Goal: Information Seeking & Learning: Learn about a topic

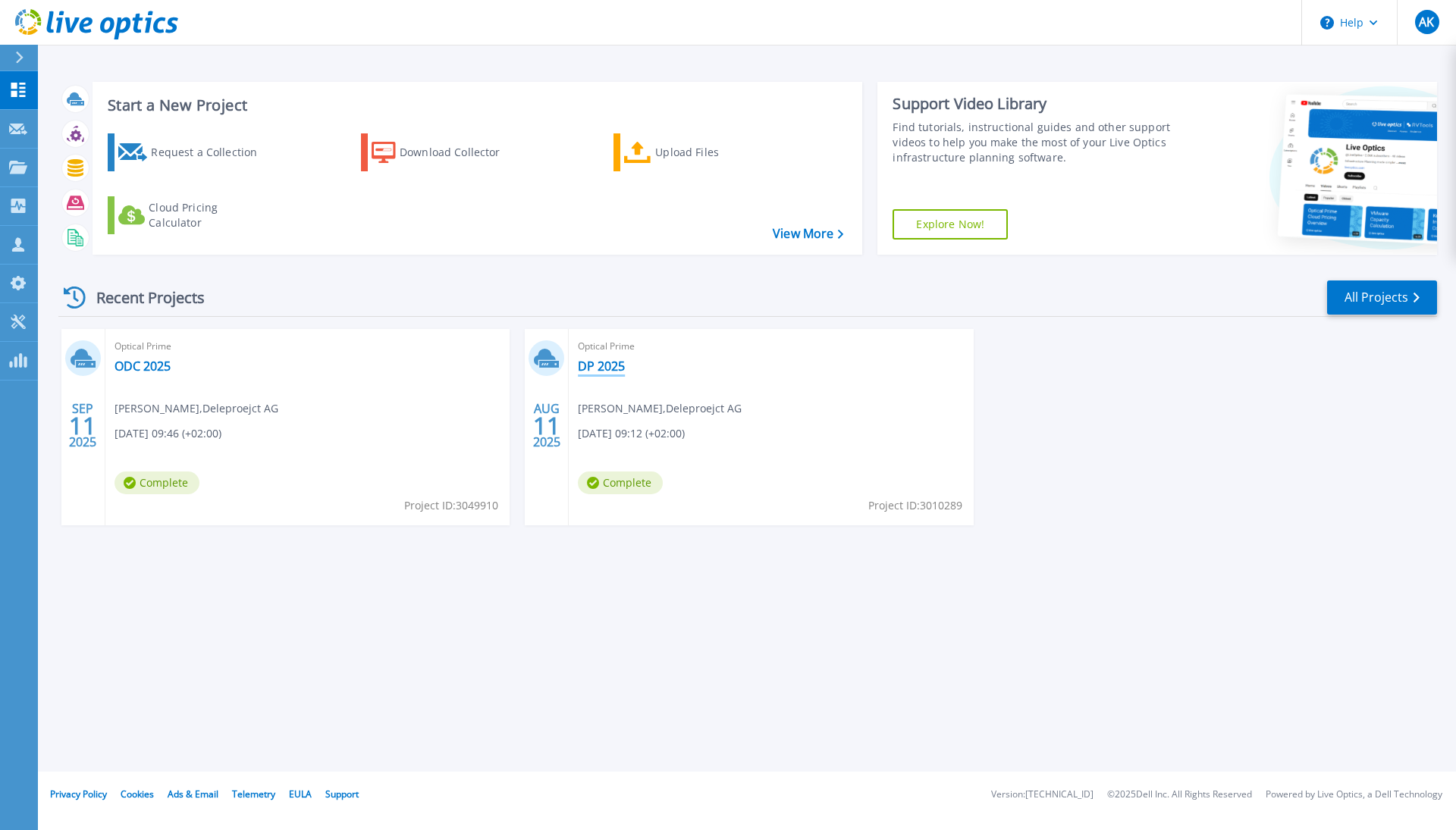
click at [611, 365] on link "DP 2025" at bounding box center [601, 366] width 47 height 15
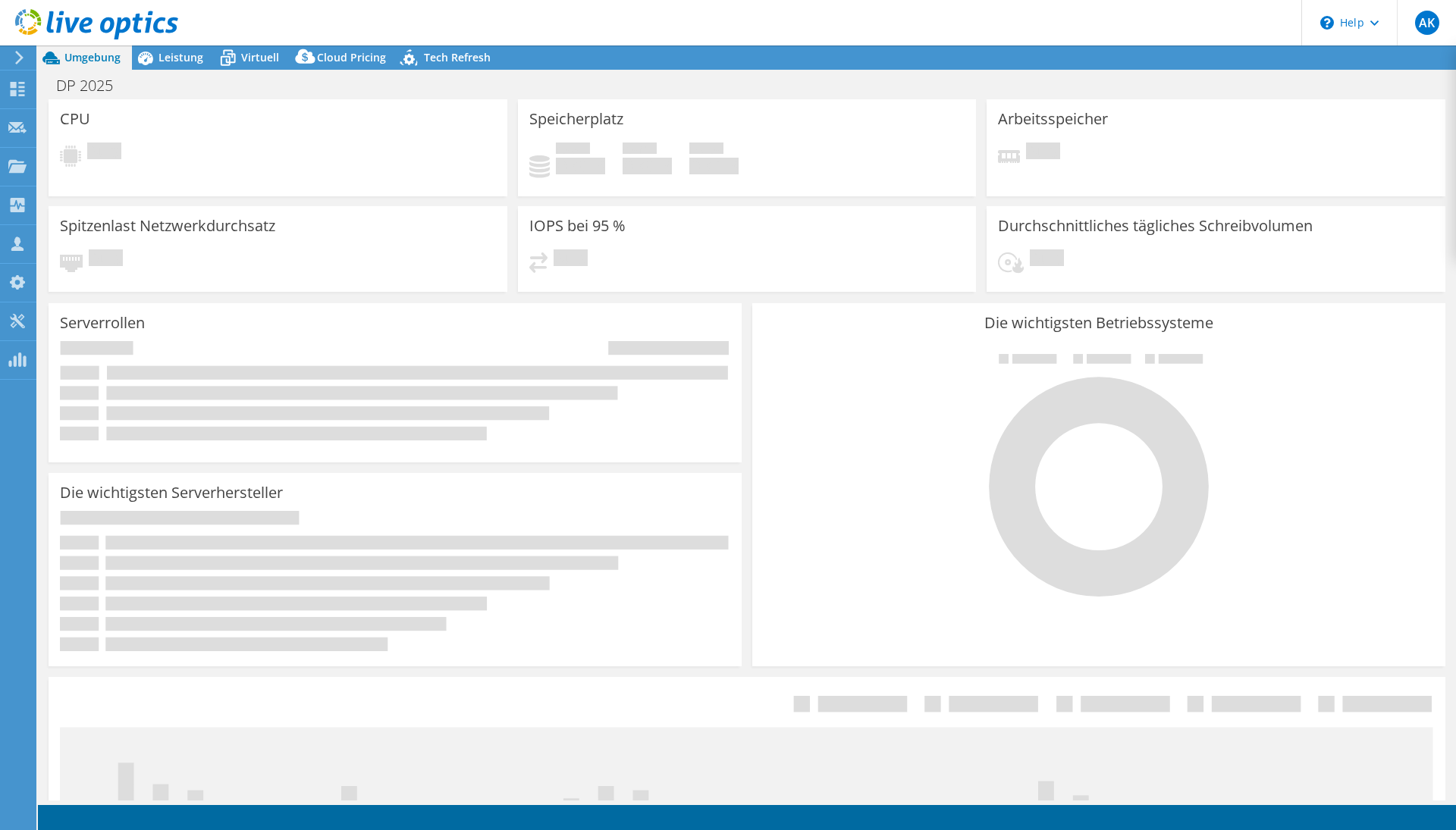
select select "USD"
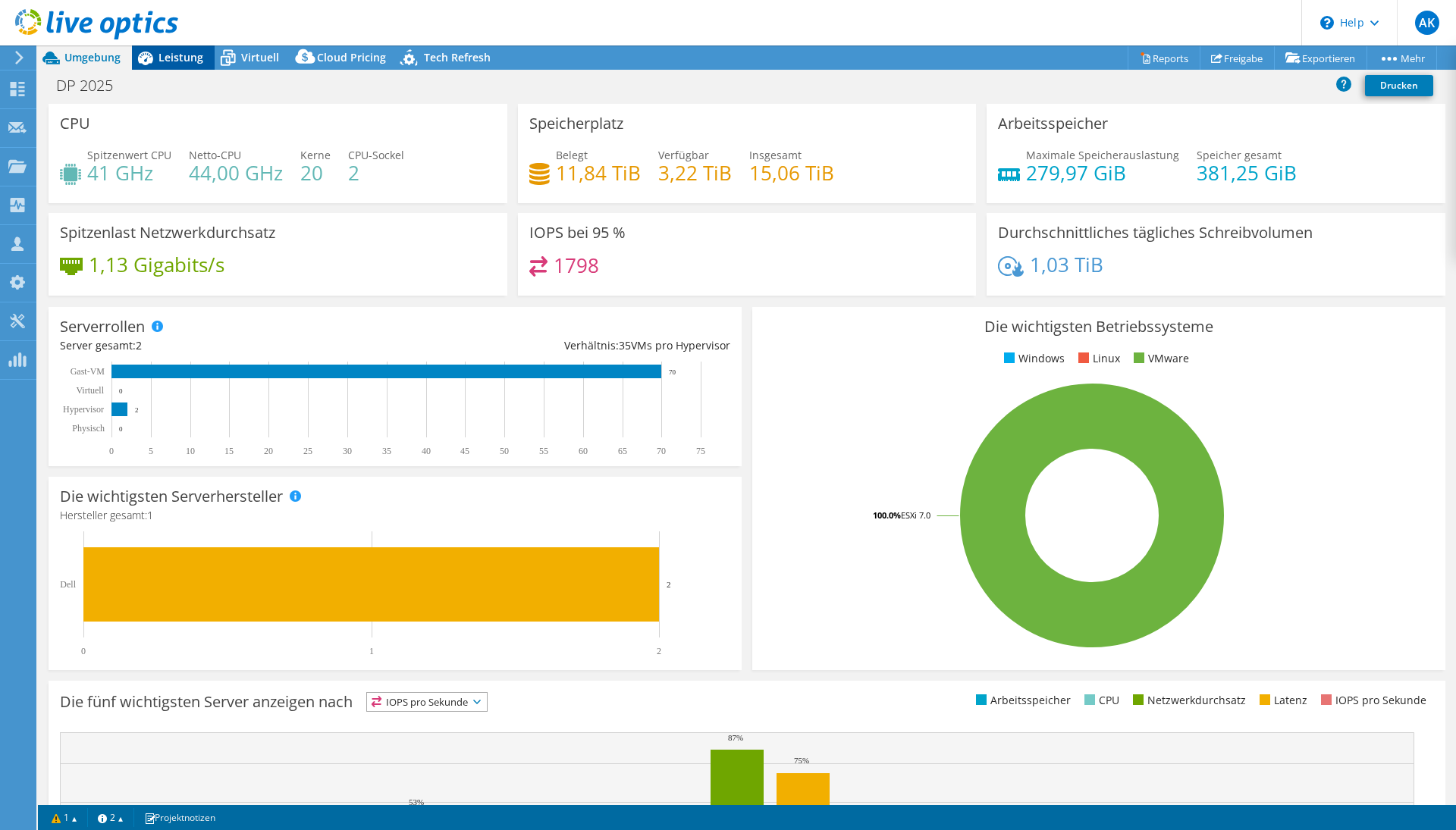
click at [193, 54] on span "Leistung" at bounding box center [181, 57] width 44 height 14
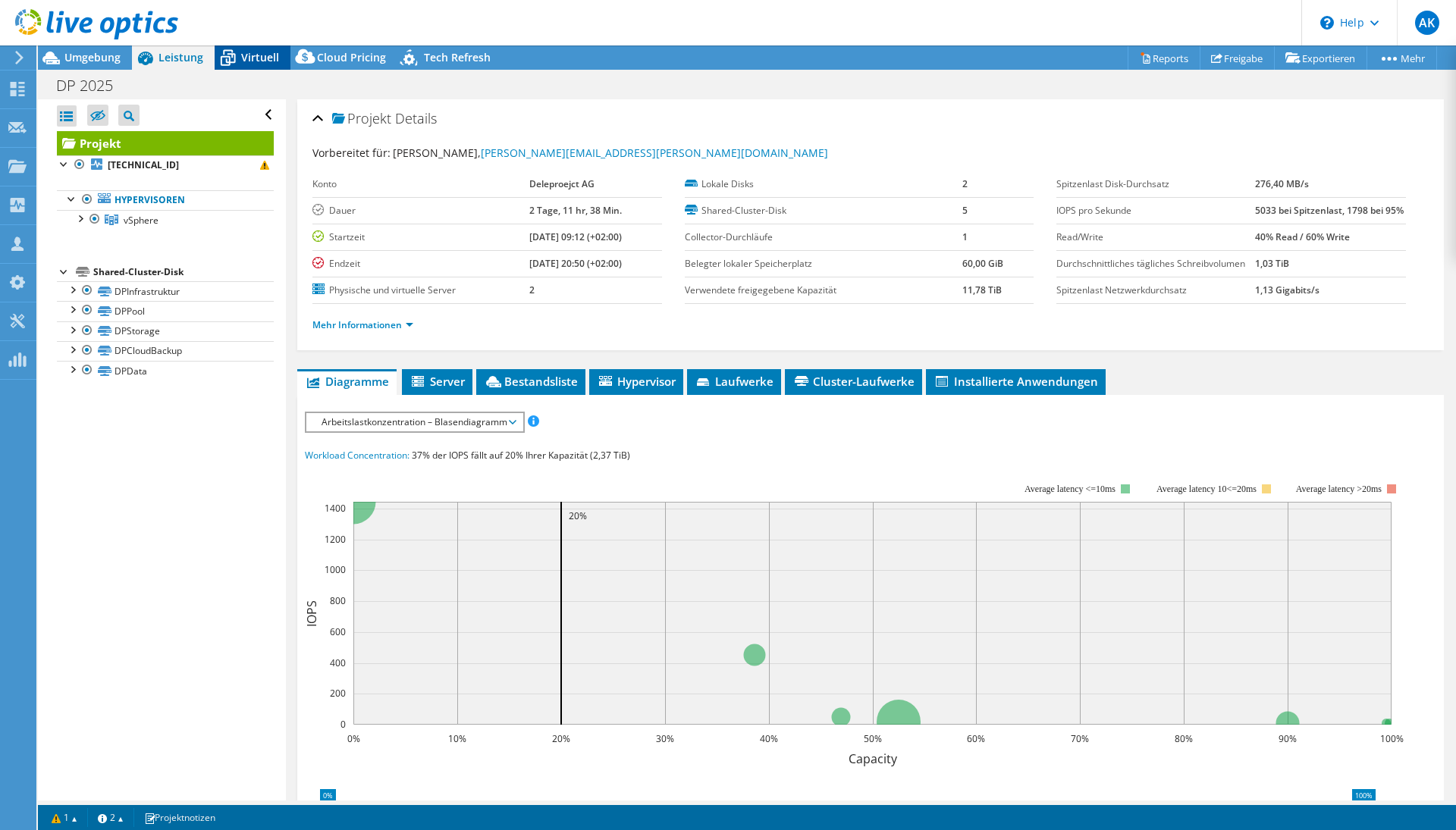
click at [257, 58] on span "Virtuell" at bounding box center [260, 57] width 38 height 14
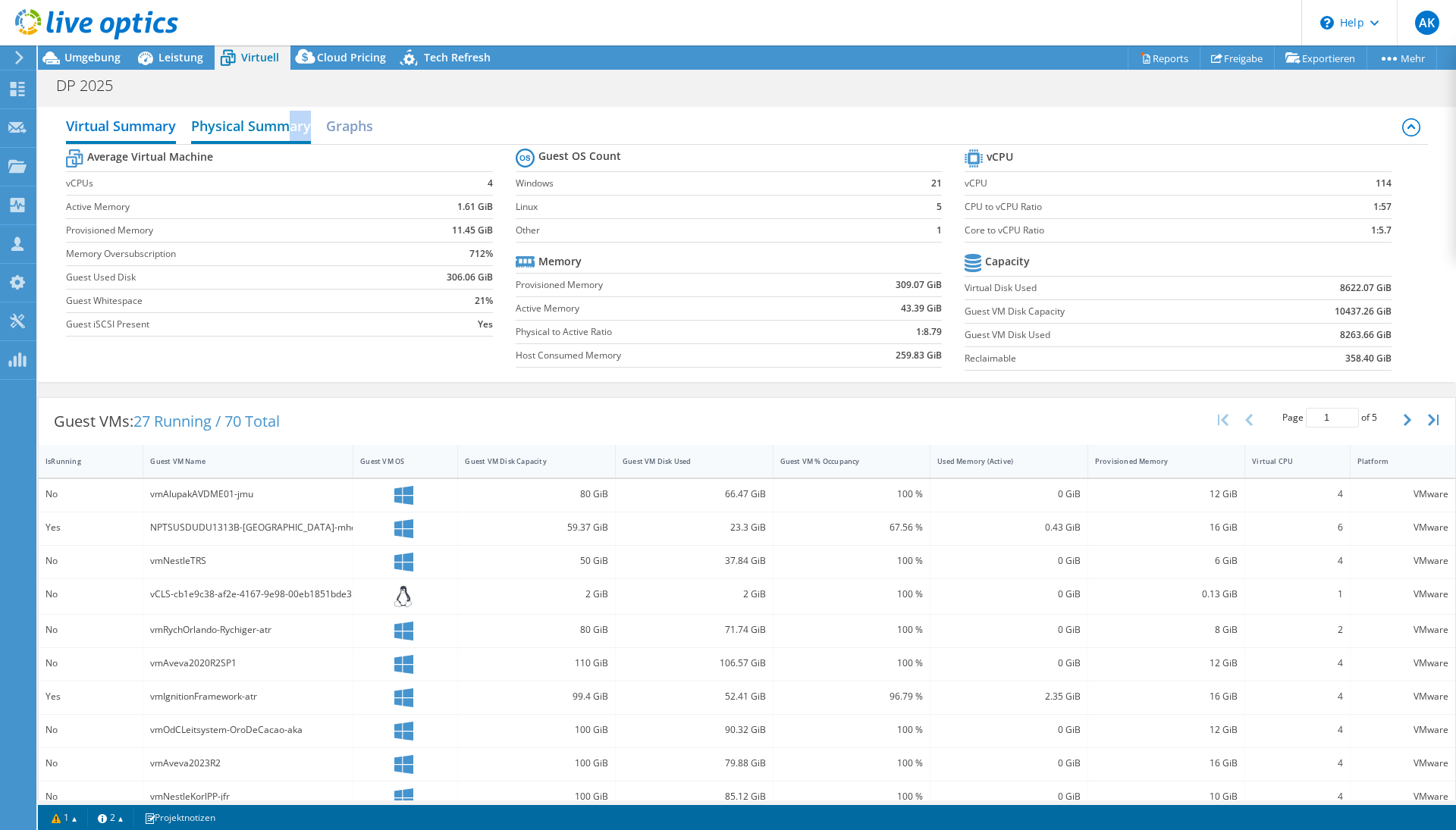
click at [286, 131] on h2 "Physical Summary" at bounding box center [251, 127] width 120 height 33
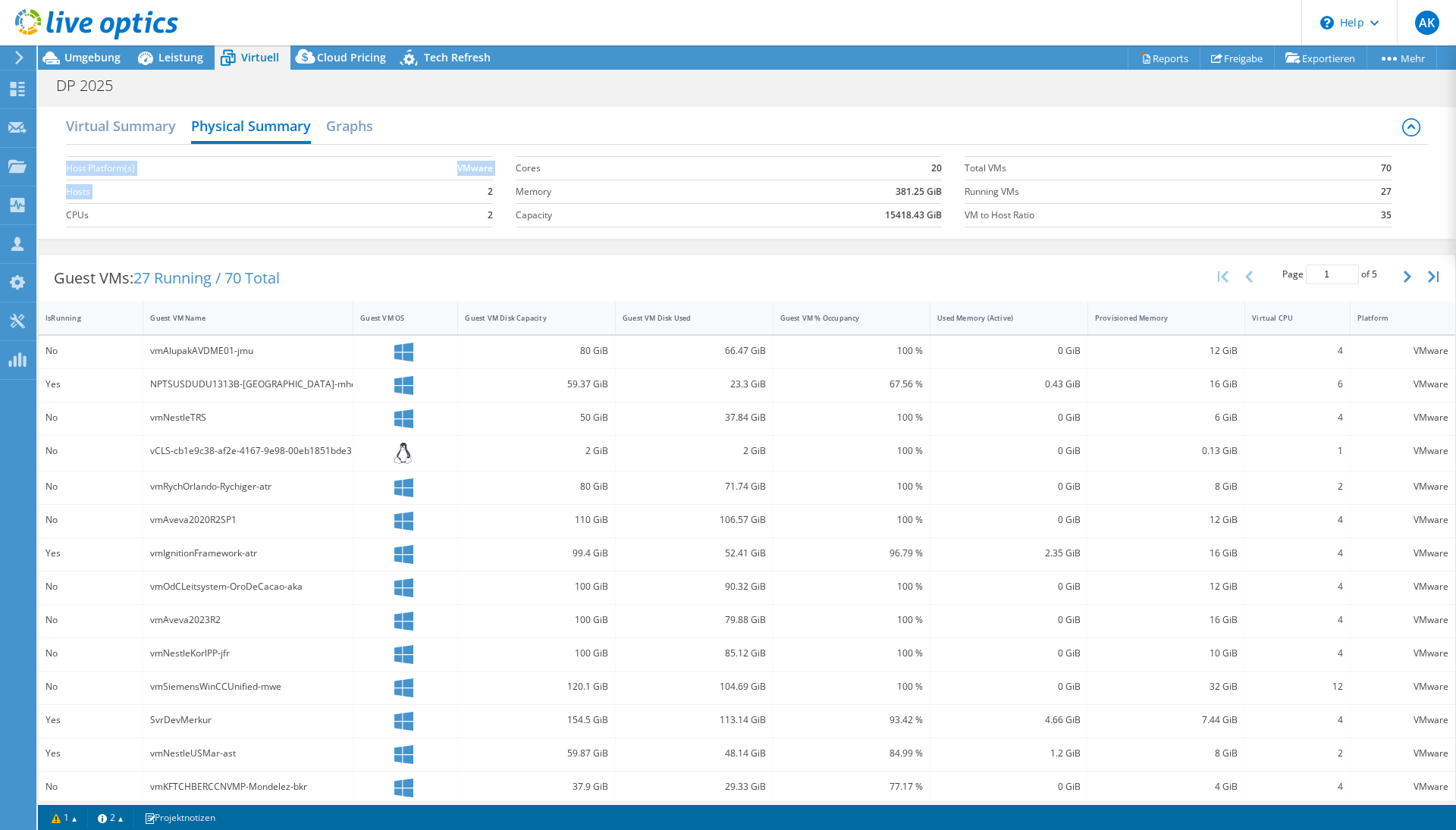
drag, startPoint x: 482, startPoint y: 193, endPoint x: 502, endPoint y: 193, distance: 20.0
click at [502, 193] on section "Host Platform(s) VMware Hosts 2 CPUs 2" at bounding box center [290, 191] width 449 height 86
click at [501, 192] on section "Host Platform(s) VMware Hosts 2 CPUs 2" at bounding box center [290, 191] width 449 height 86
click at [482, 215] on section "Host Platform(s) VMware Hosts 2 CPUs 2" at bounding box center [290, 191] width 449 height 86
click at [147, 141] on h2 "Virtual Summary" at bounding box center [120, 127] width 110 height 33
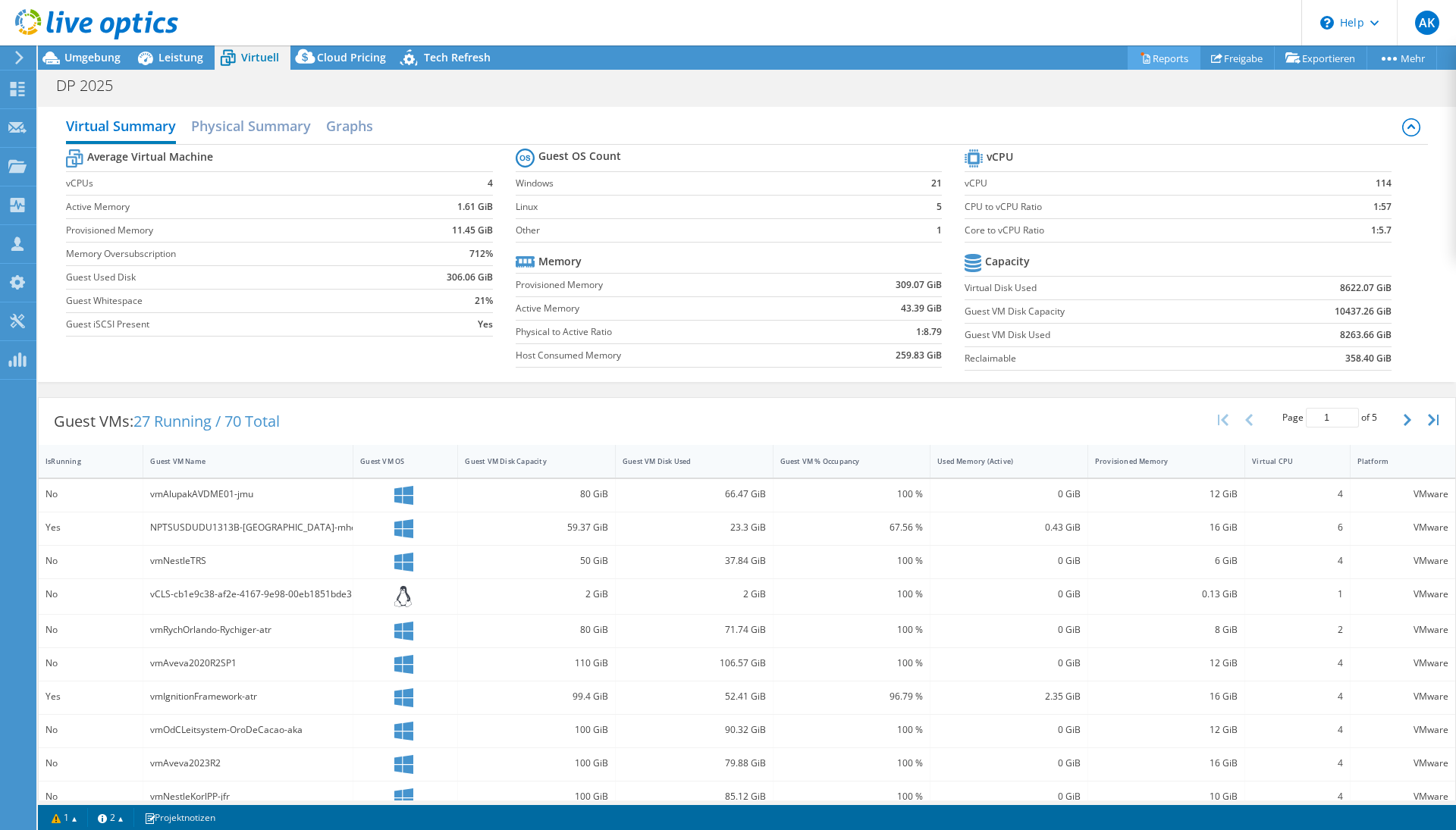
click at [1144, 68] on link "Reports" at bounding box center [1163, 58] width 72 height 24
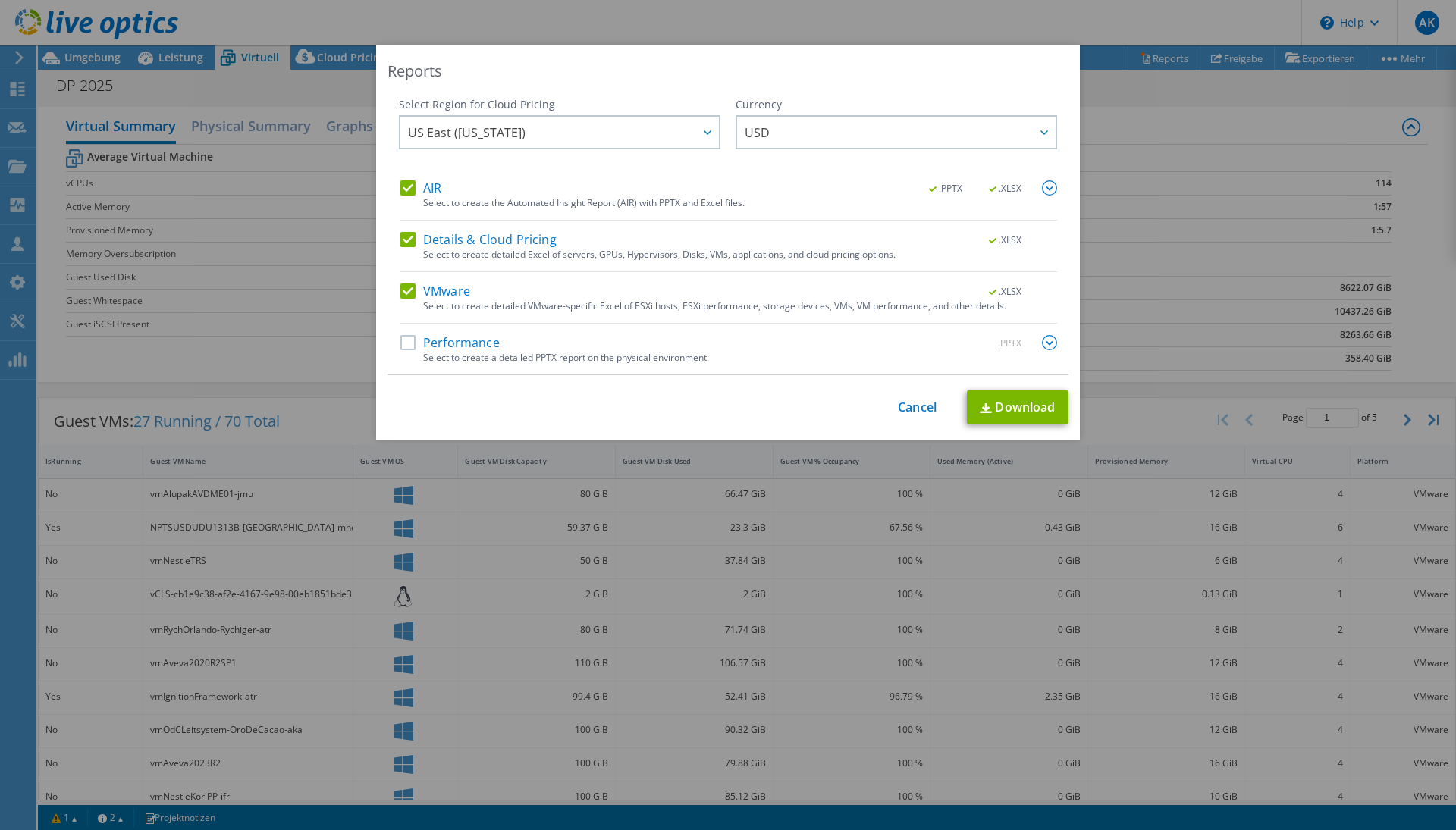
click at [1218, 84] on div "Reports Select Region for Cloud Pricing Asia Pacific ([GEOGRAPHIC_DATA]) [GEOGR…" at bounding box center [728, 414] width 1456 height 739
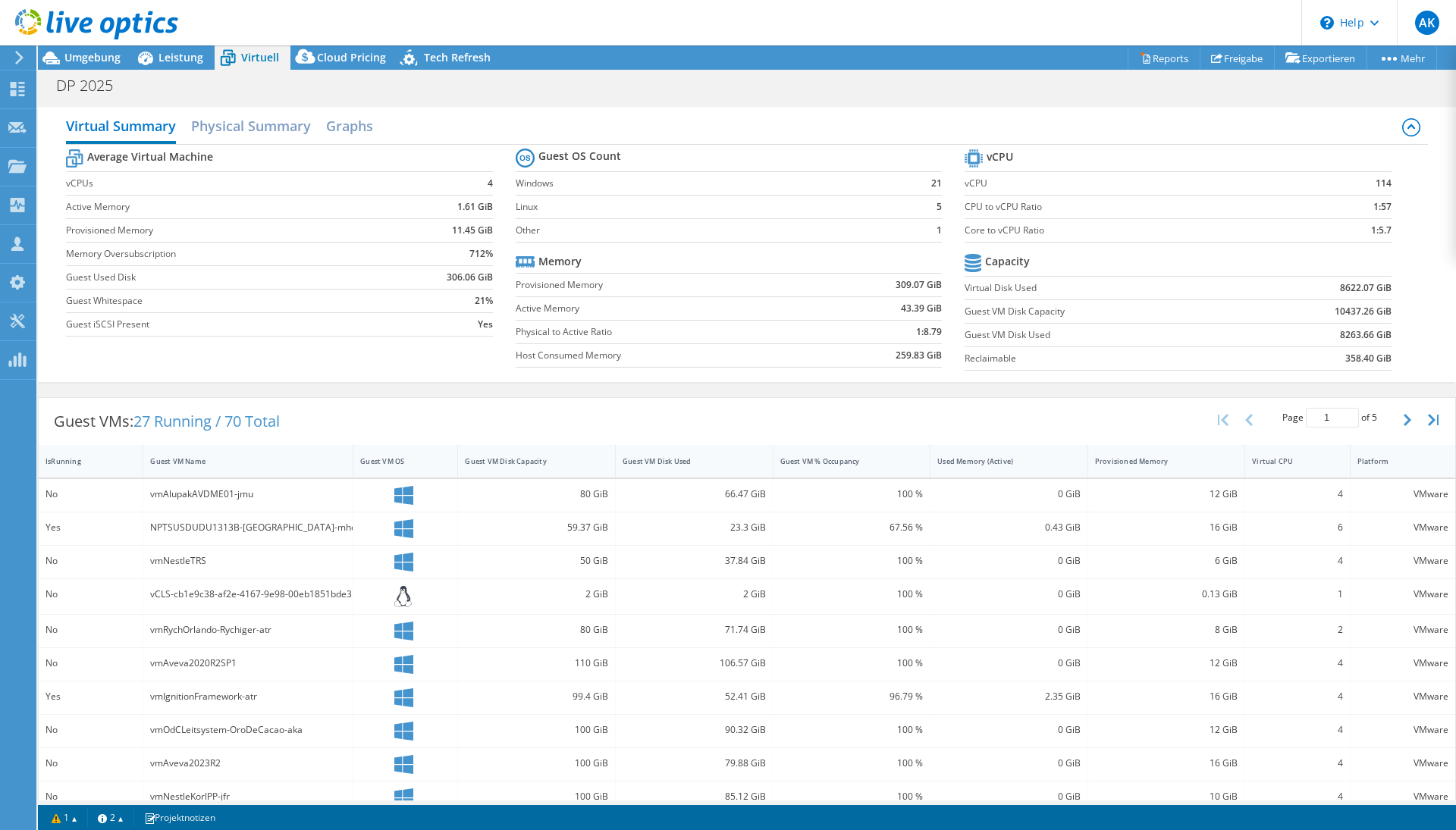
click at [298, 142] on div "Virtual Summary Physical Summary Graphs" at bounding box center [746, 128] width 1361 height 34
click at [1168, 60] on link "Reports" at bounding box center [1163, 58] width 72 height 24
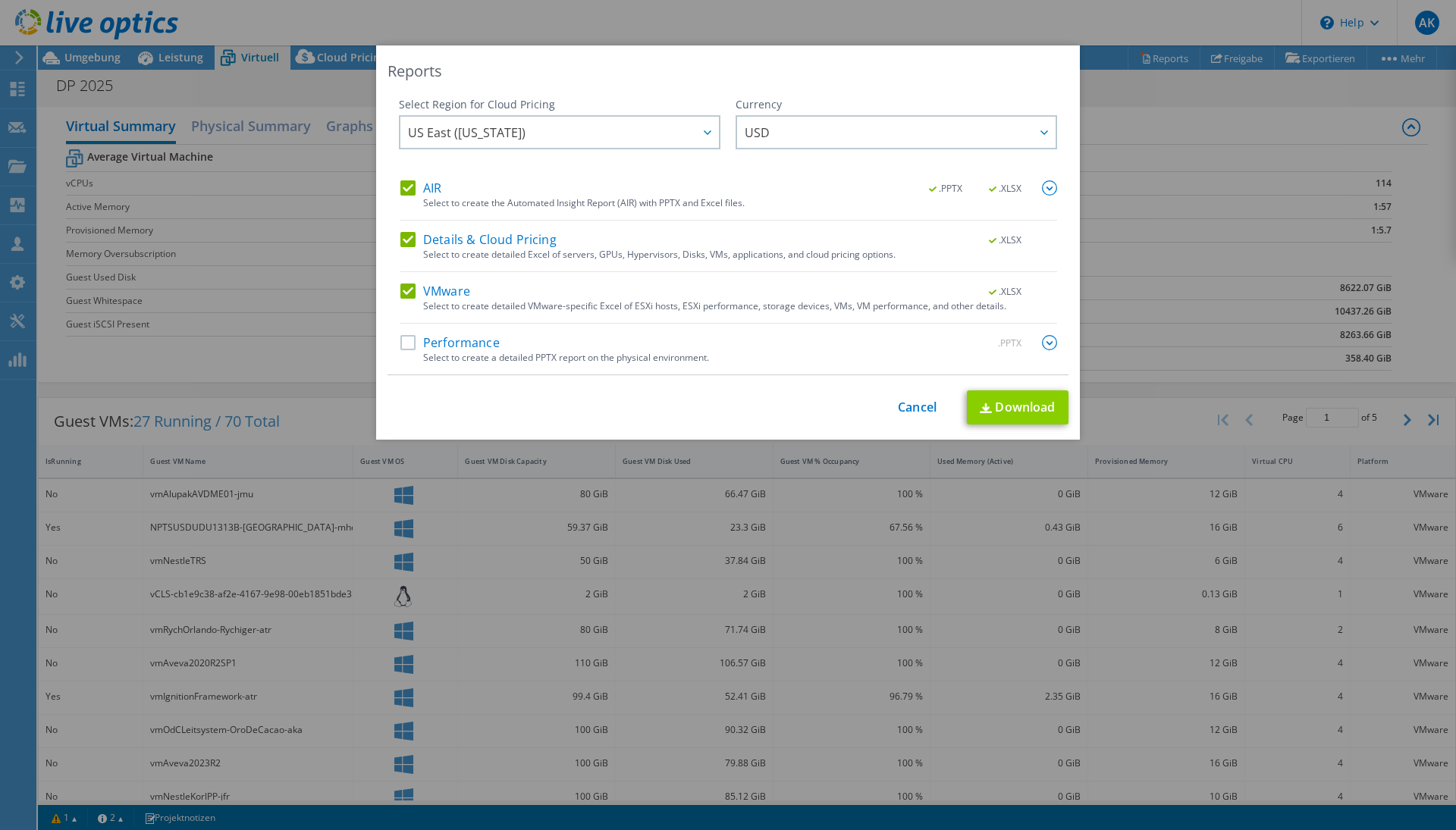
click at [1002, 402] on link "Download" at bounding box center [1017, 407] width 101 height 34
click at [916, 405] on link "Cancel" at bounding box center [916, 407] width 38 height 14
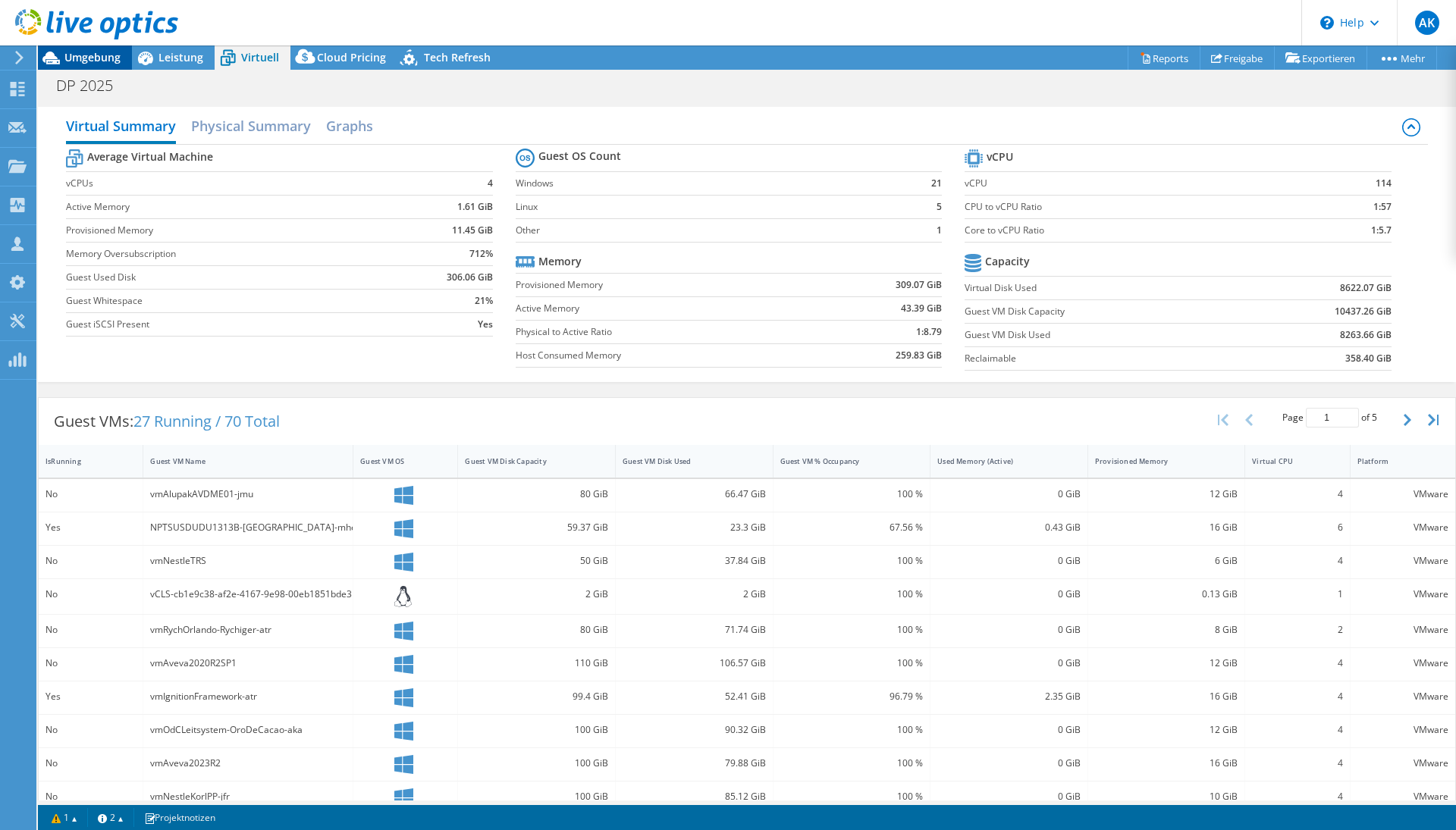
click at [107, 56] on span "Umgebung" at bounding box center [93, 57] width 56 height 14
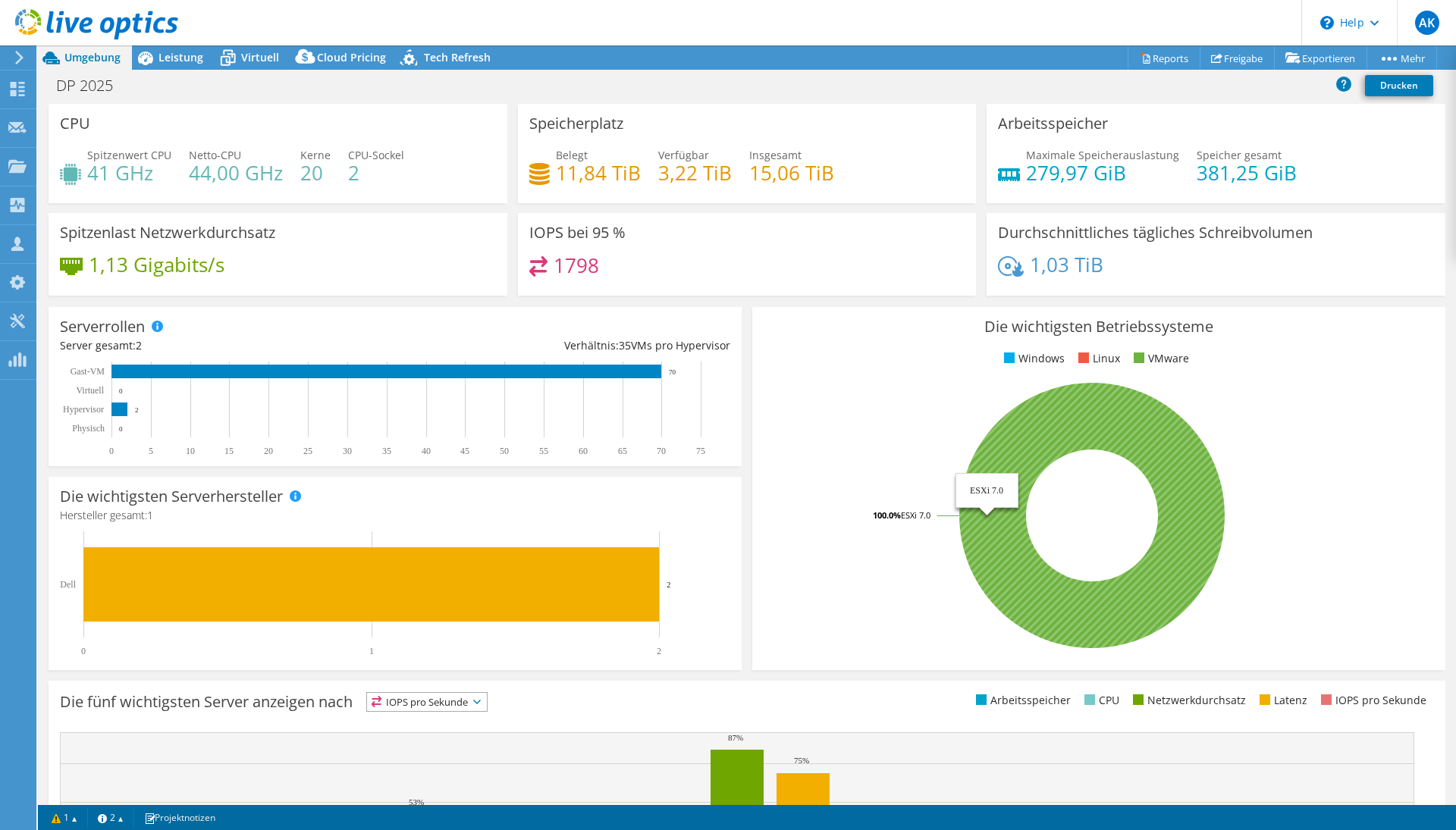
click at [1076, 424] on icon at bounding box center [1091, 515] width 265 height 265
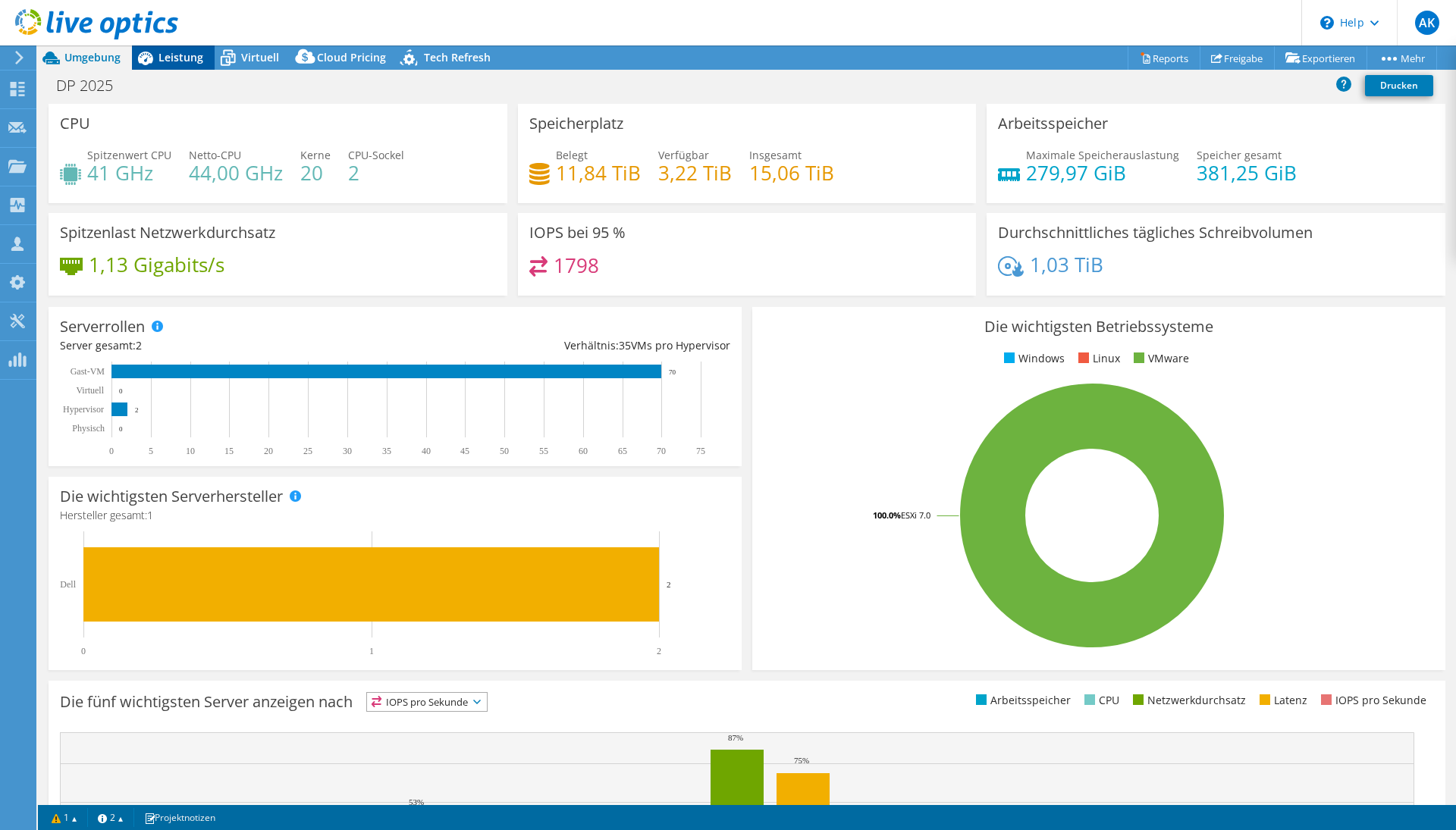
click at [182, 62] on span "Leistung" at bounding box center [181, 57] width 44 height 14
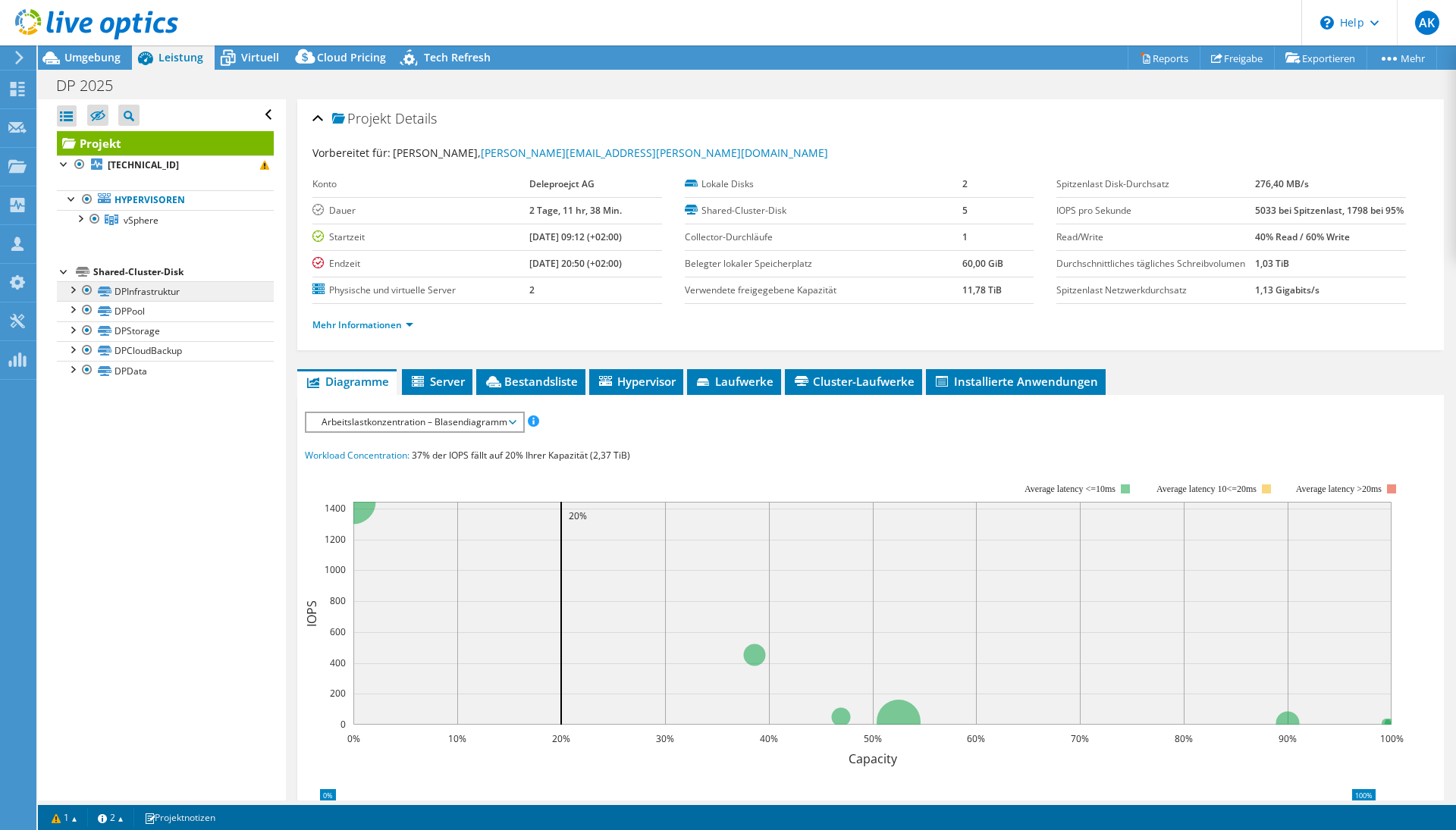
click at [126, 291] on link "DPInfrastruktur" at bounding box center [165, 291] width 217 height 20
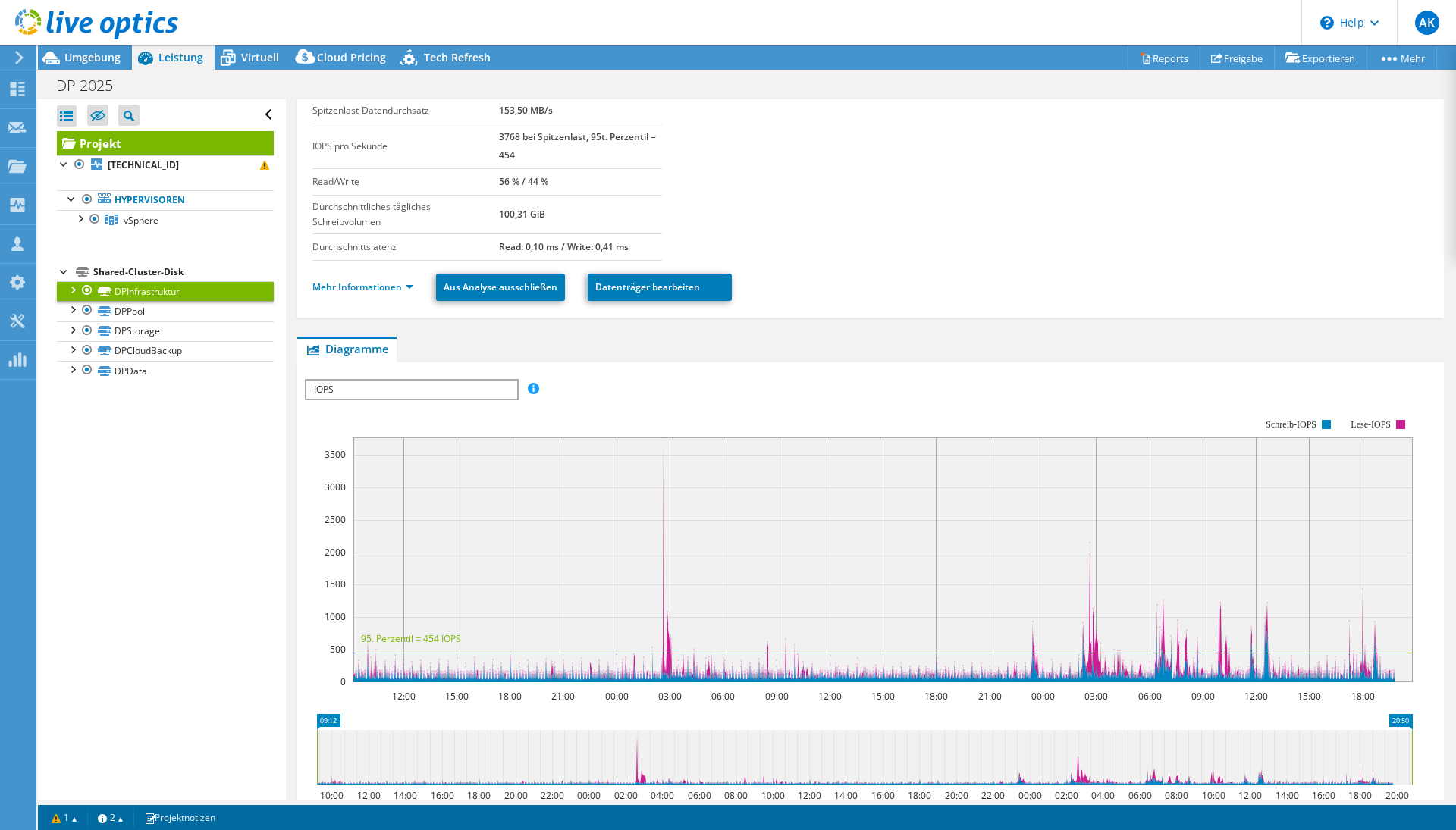
scroll to position [82, 0]
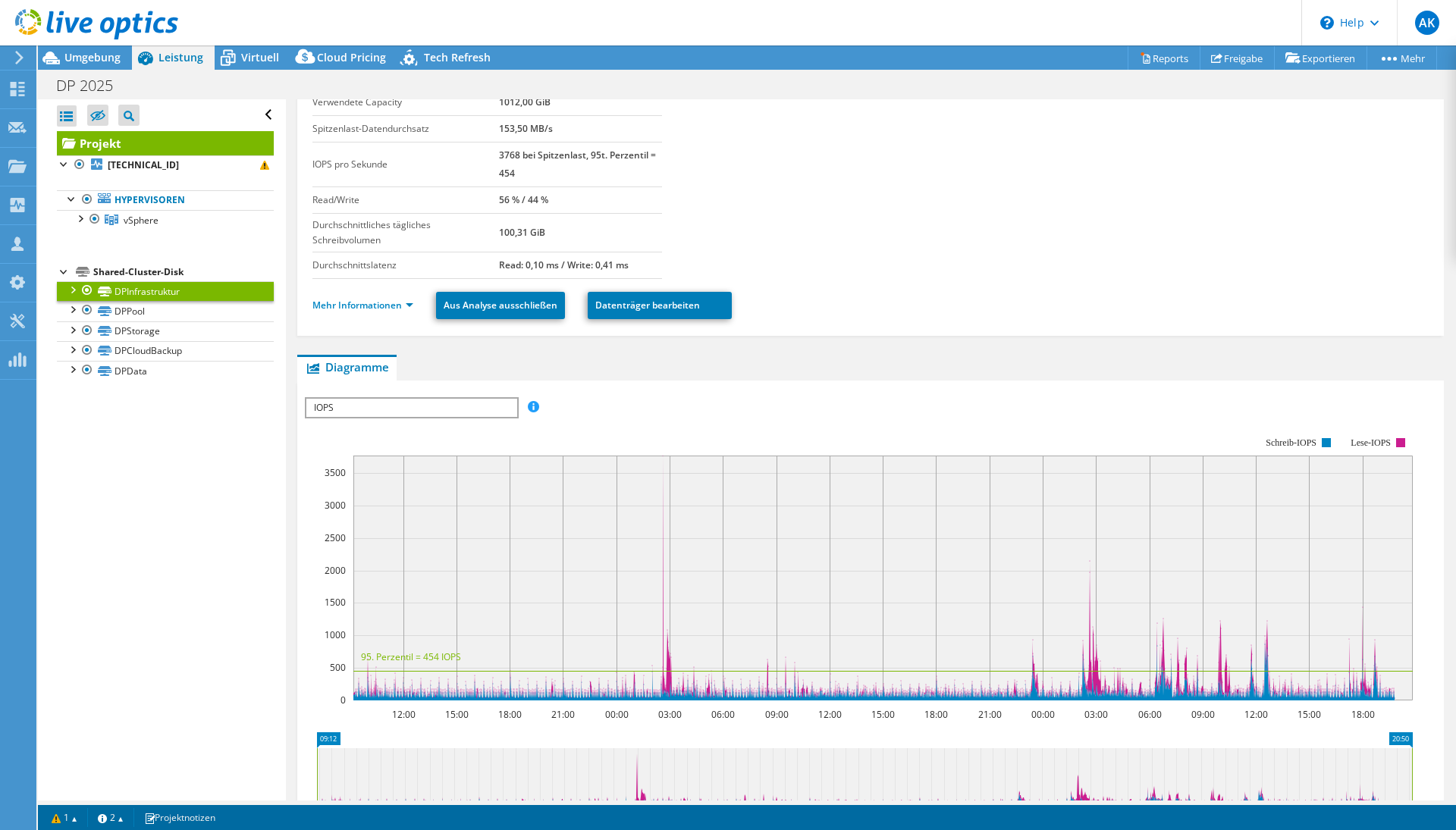
click at [391, 415] on span "IOPS" at bounding box center [411, 407] width 210 height 18
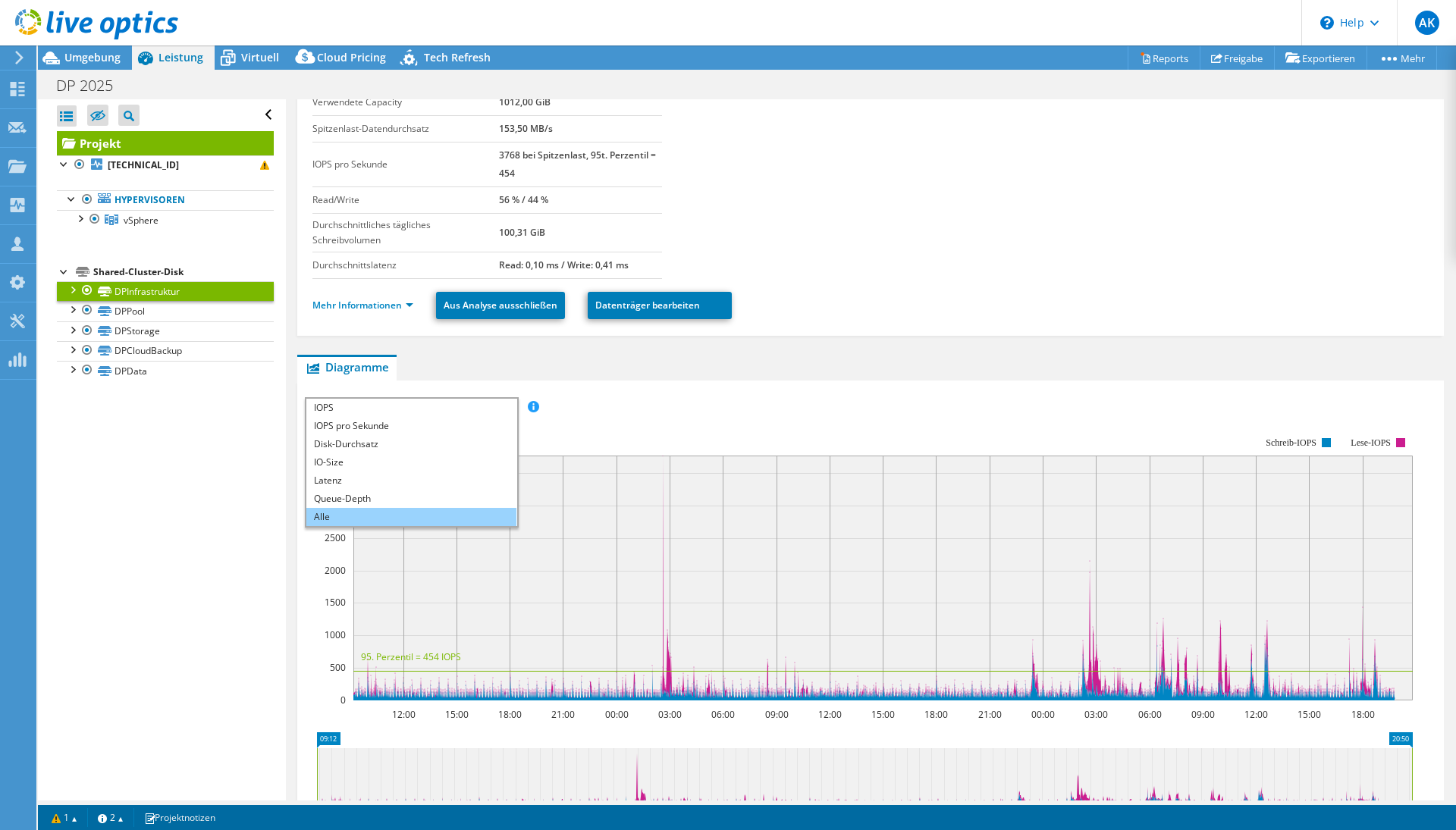
click at [360, 516] on li "Alle" at bounding box center [411, 516] width 210 height 18
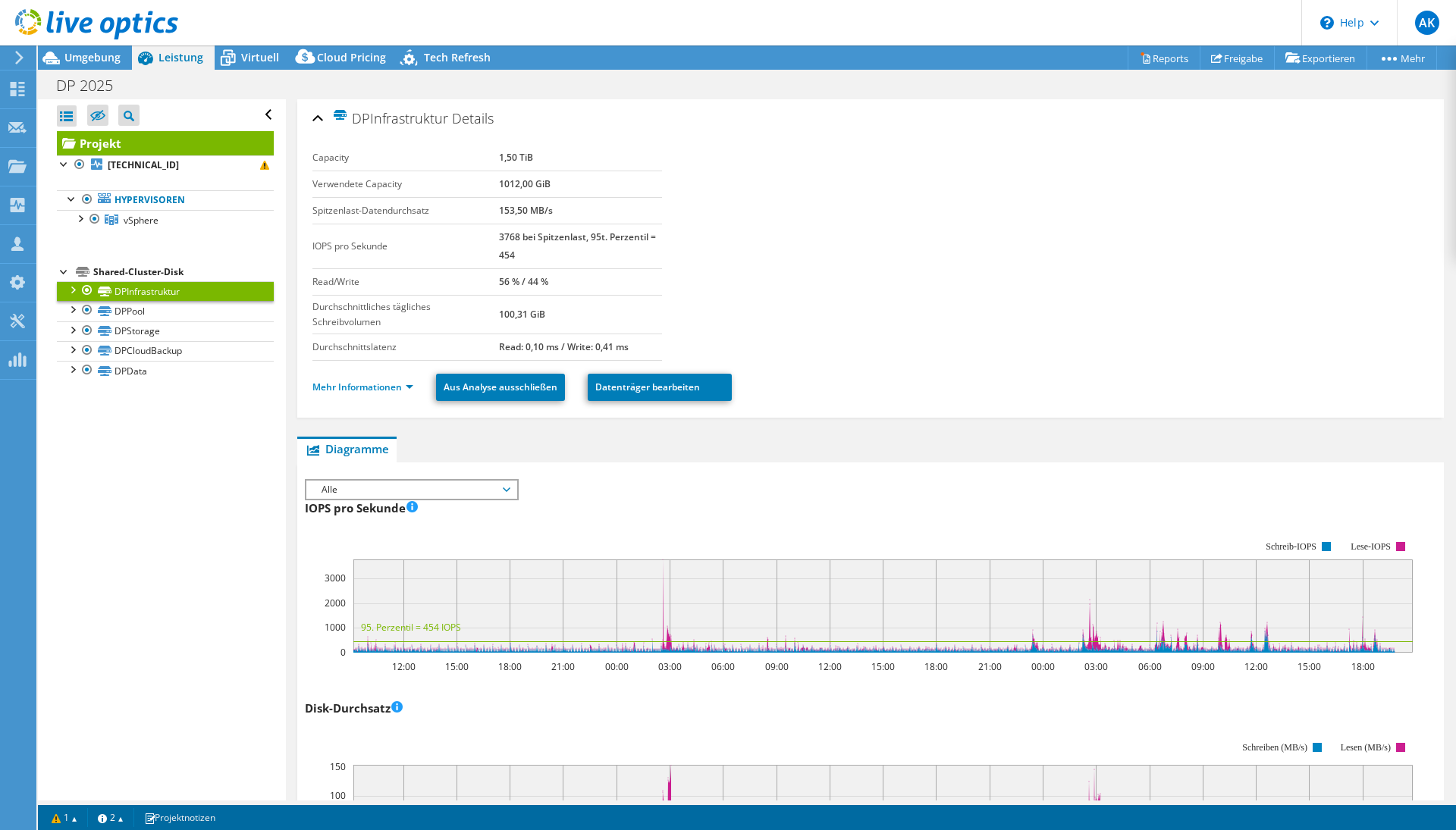
scroll to position [0, 0]
click at [149, 274] on div "Shared-Cluster-Disk" at bounding box center [183, 272] width 181 height 18
click at [147, 292] on link "DPInfrastruktur" at bounding box center [165, 291] width 217 height 20
click at [141, 311] on link "DPPool" at bounding box center [165, 310] width 217 height 20
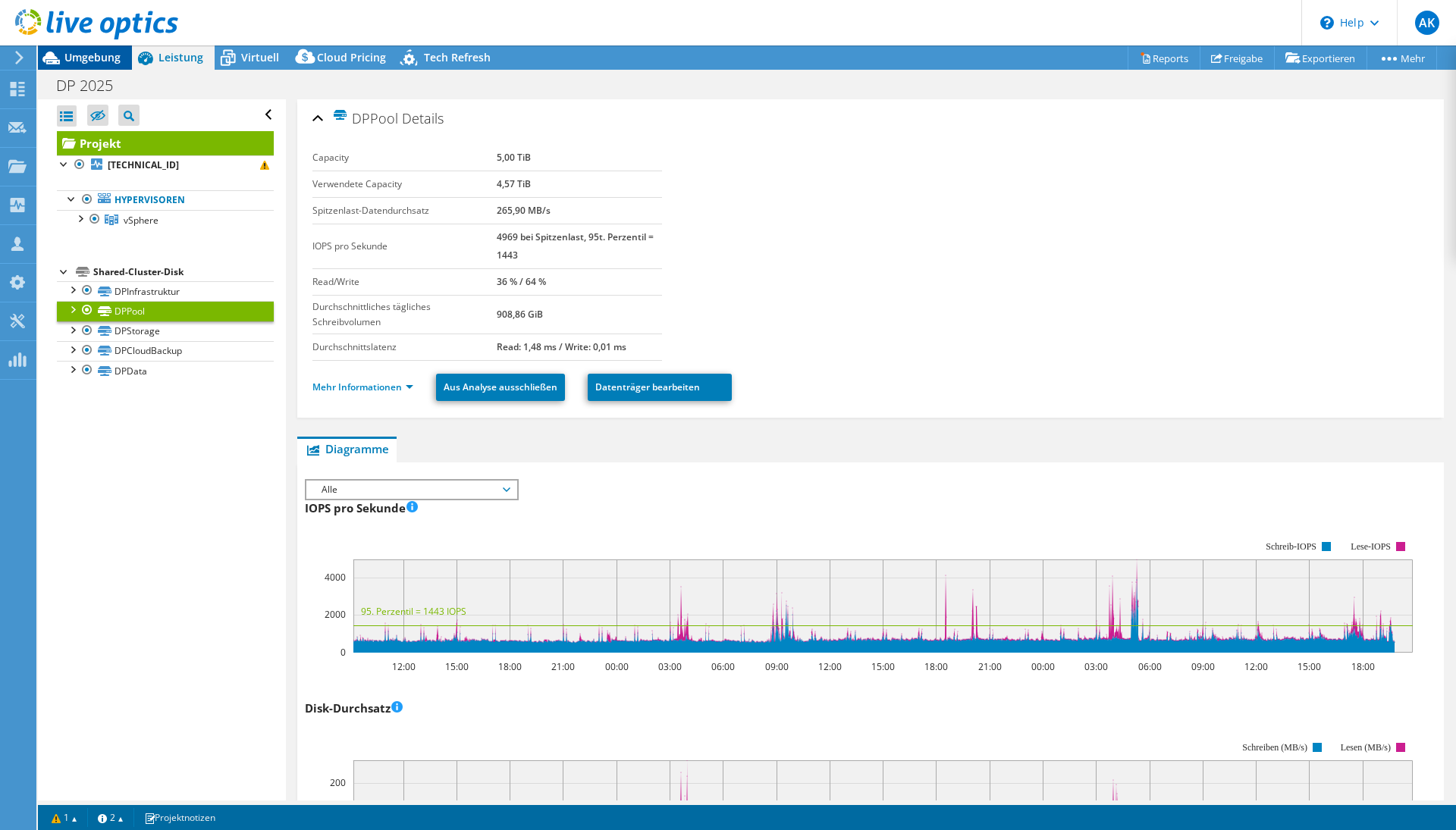
click at [115, 52] on span "Umgebung" at bounding box center [93, 57] width 56 height 14
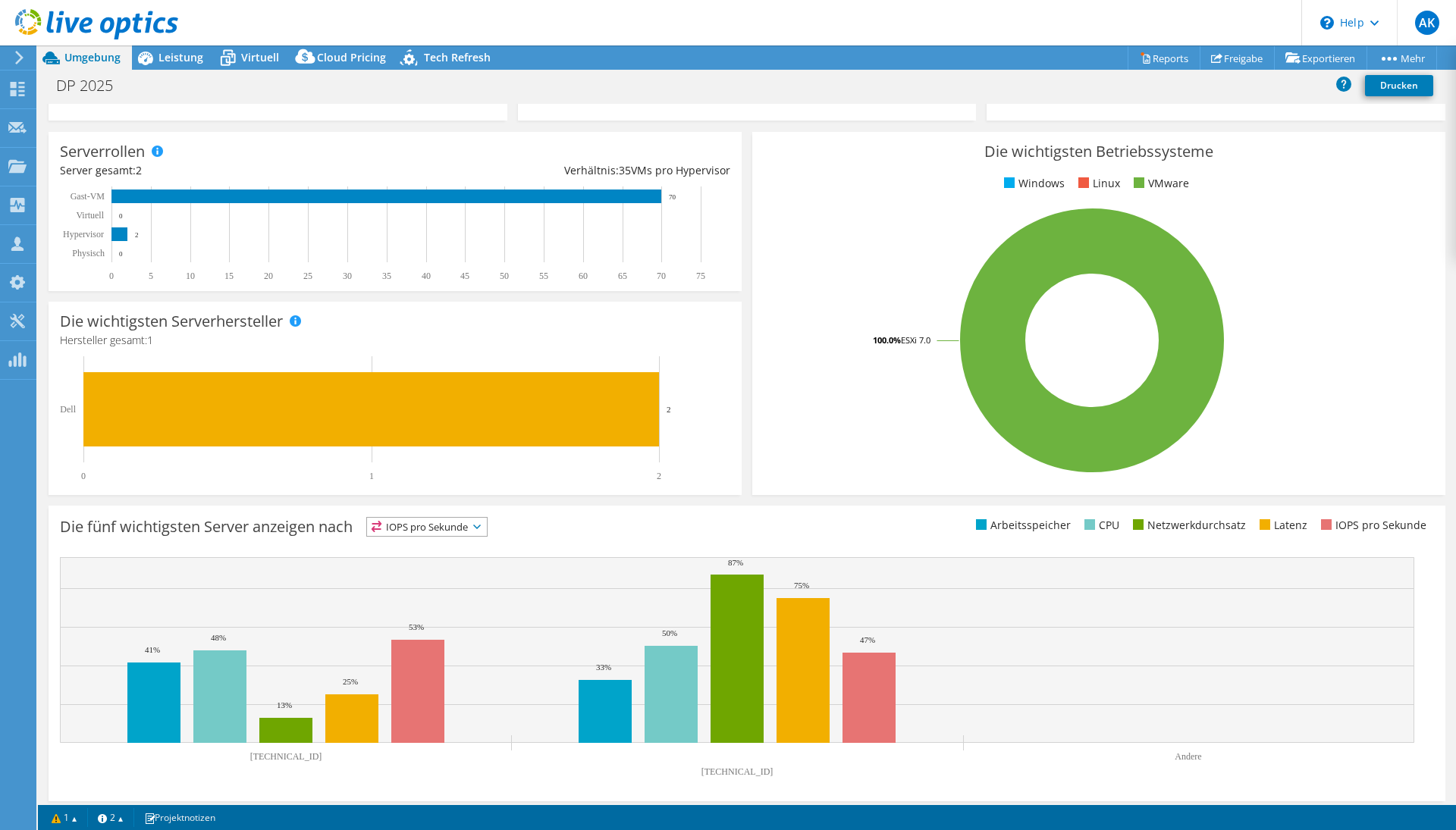
scroll to position [177, 0]
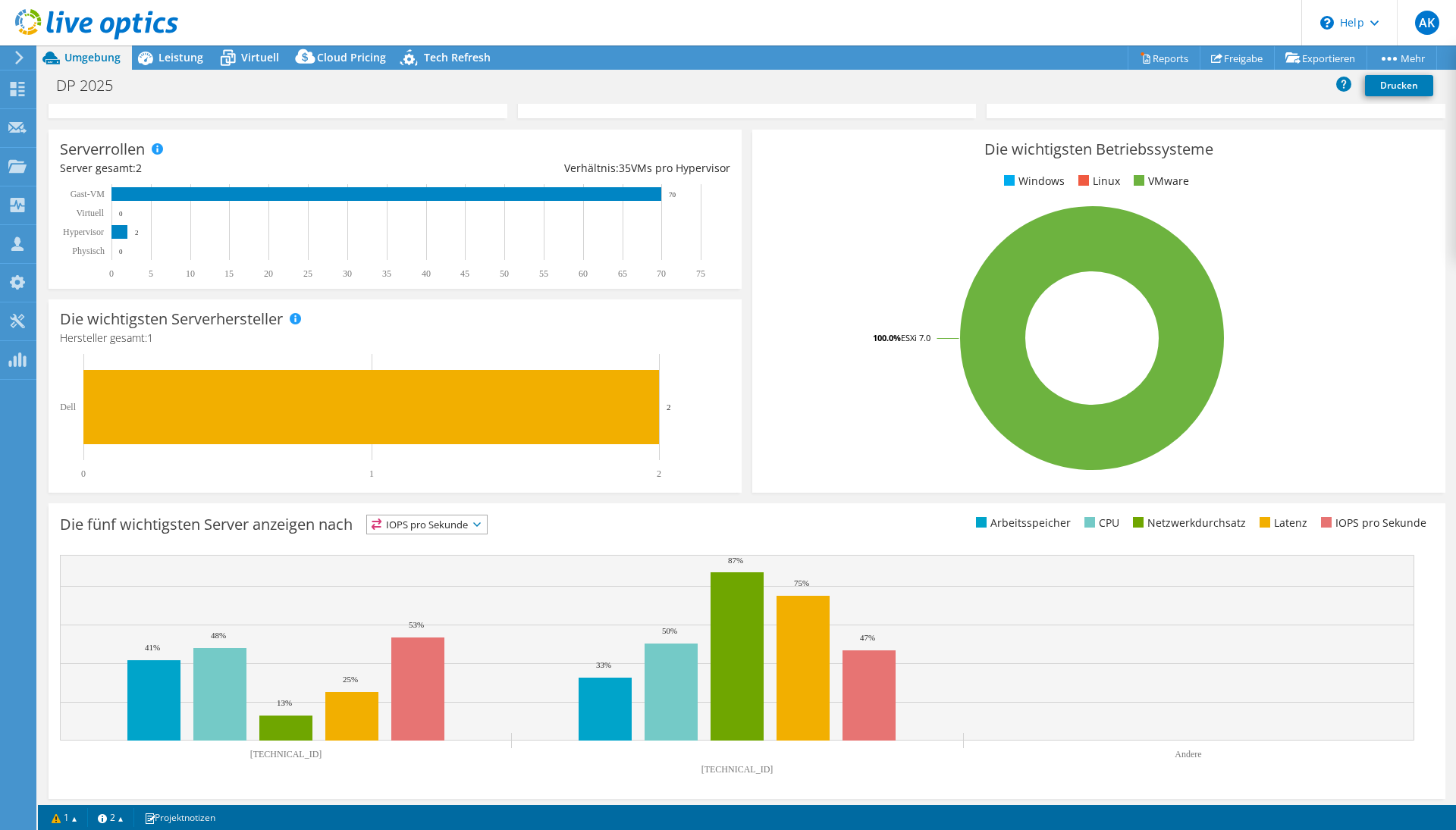
click at [442, 524] on span "IOPS pro Sekunde" at bounding box center [426, 524] width 120 height 18
click at [185, 55] on span "Leistung" at bounding box center [181, 57] width 44 height 14
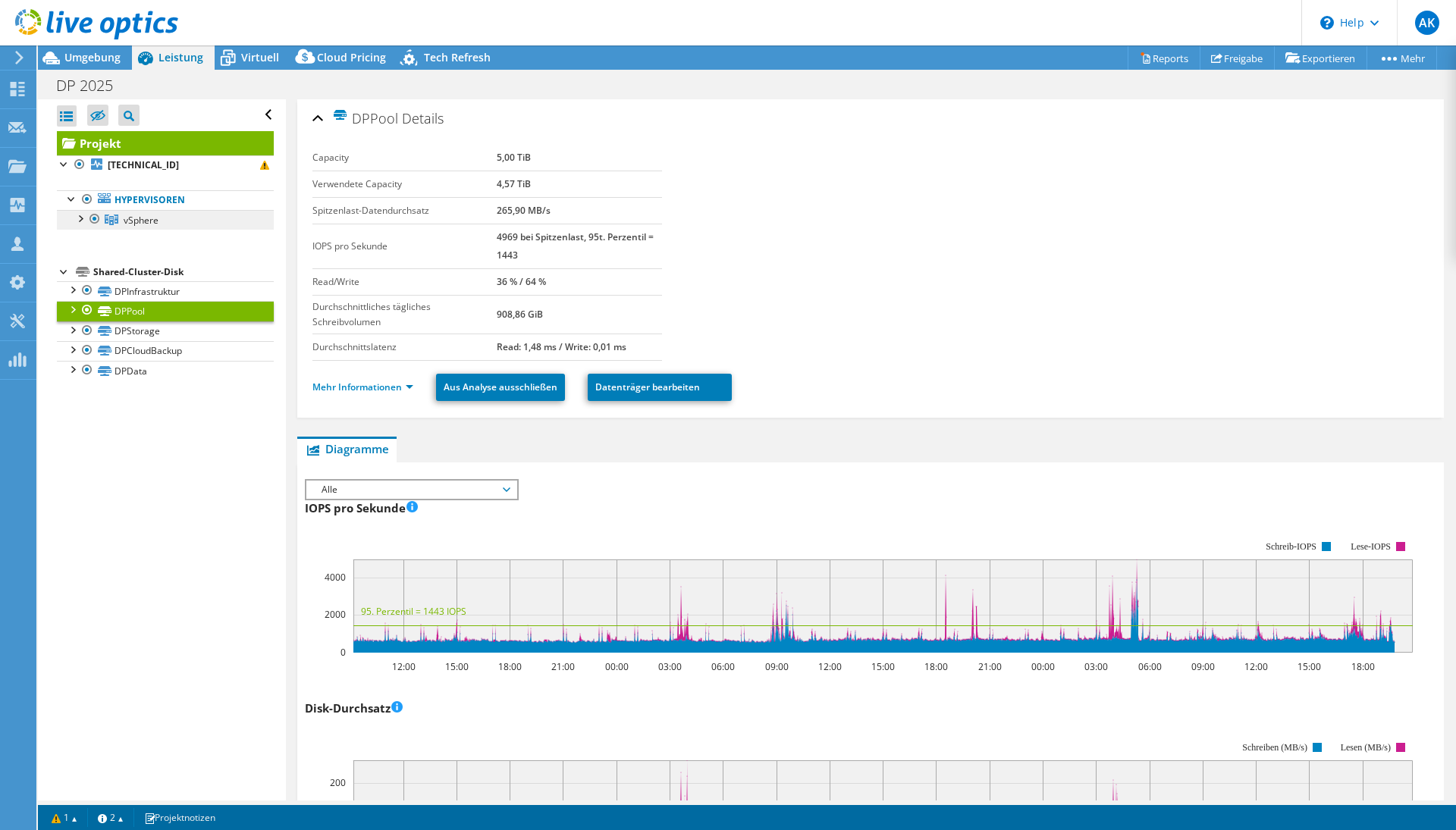
click at [137, 222] on span "vSphere" at bounding box center [141, 220] width 35 height 13
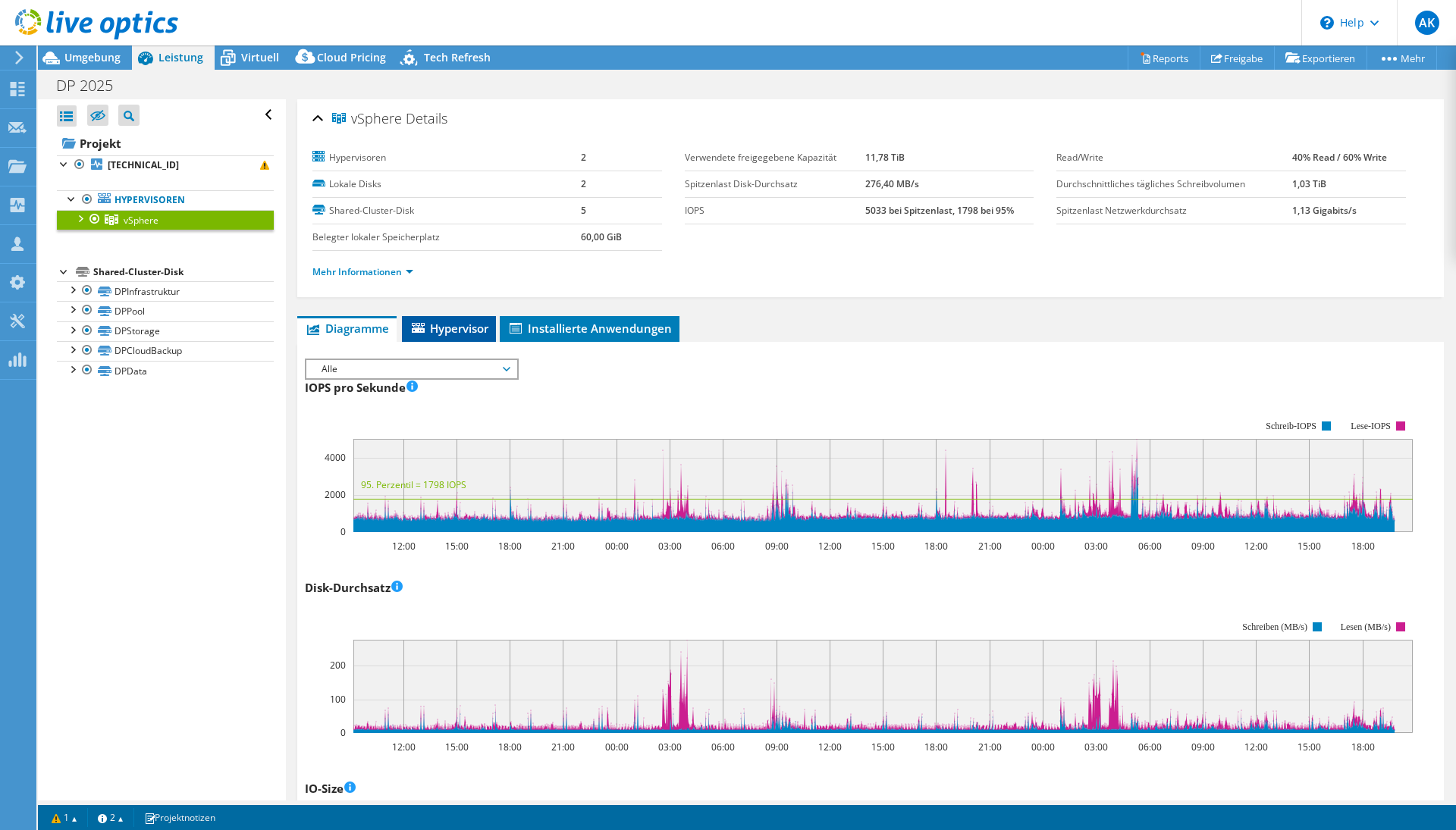
click at [470, 331] on span "Hypervisor" at bounding box center [448, 328] width 78 height 15
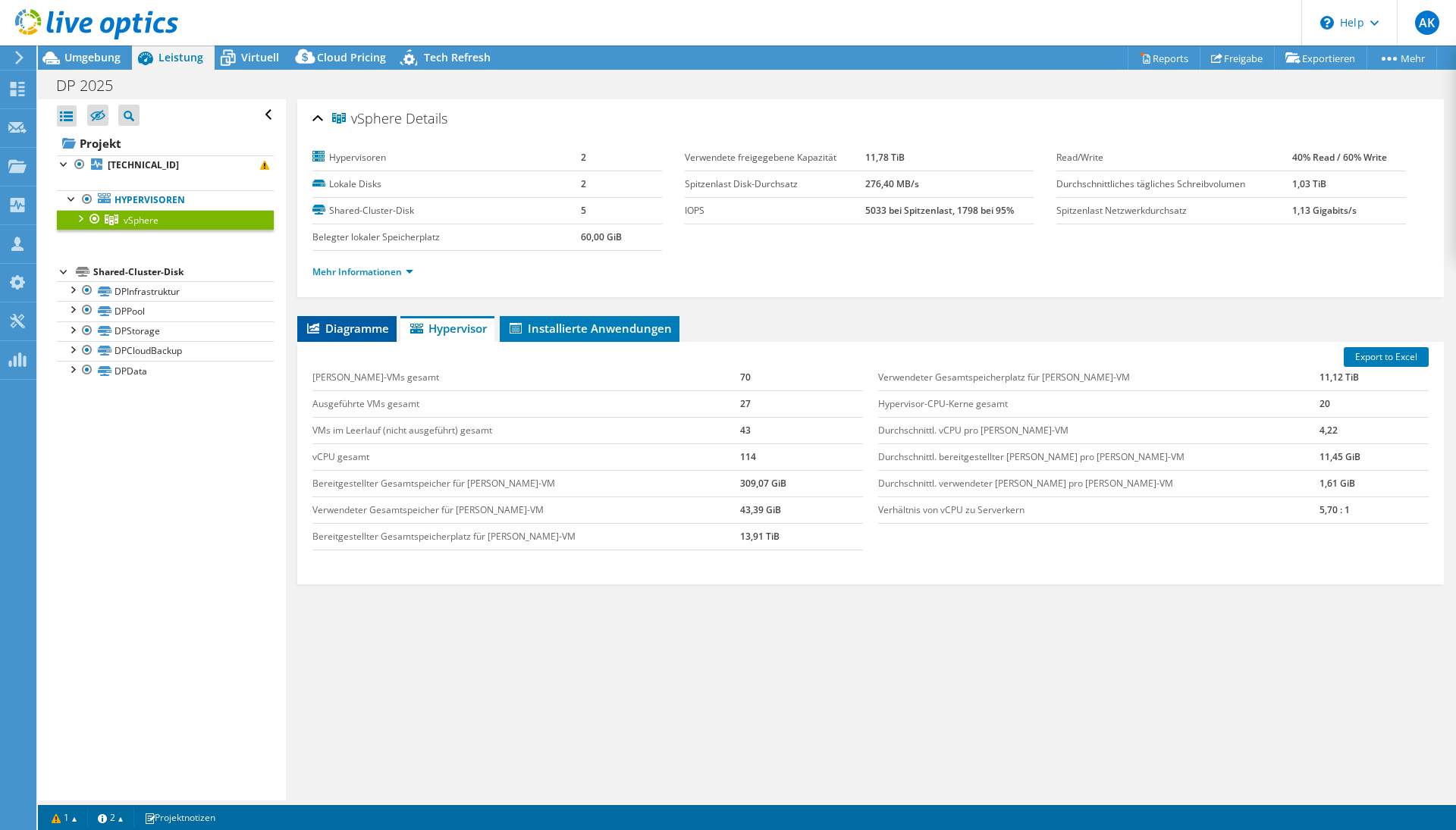
click at [346, 331] on span "Diagramme" at bounding box center [347, 328] width 84 height 15
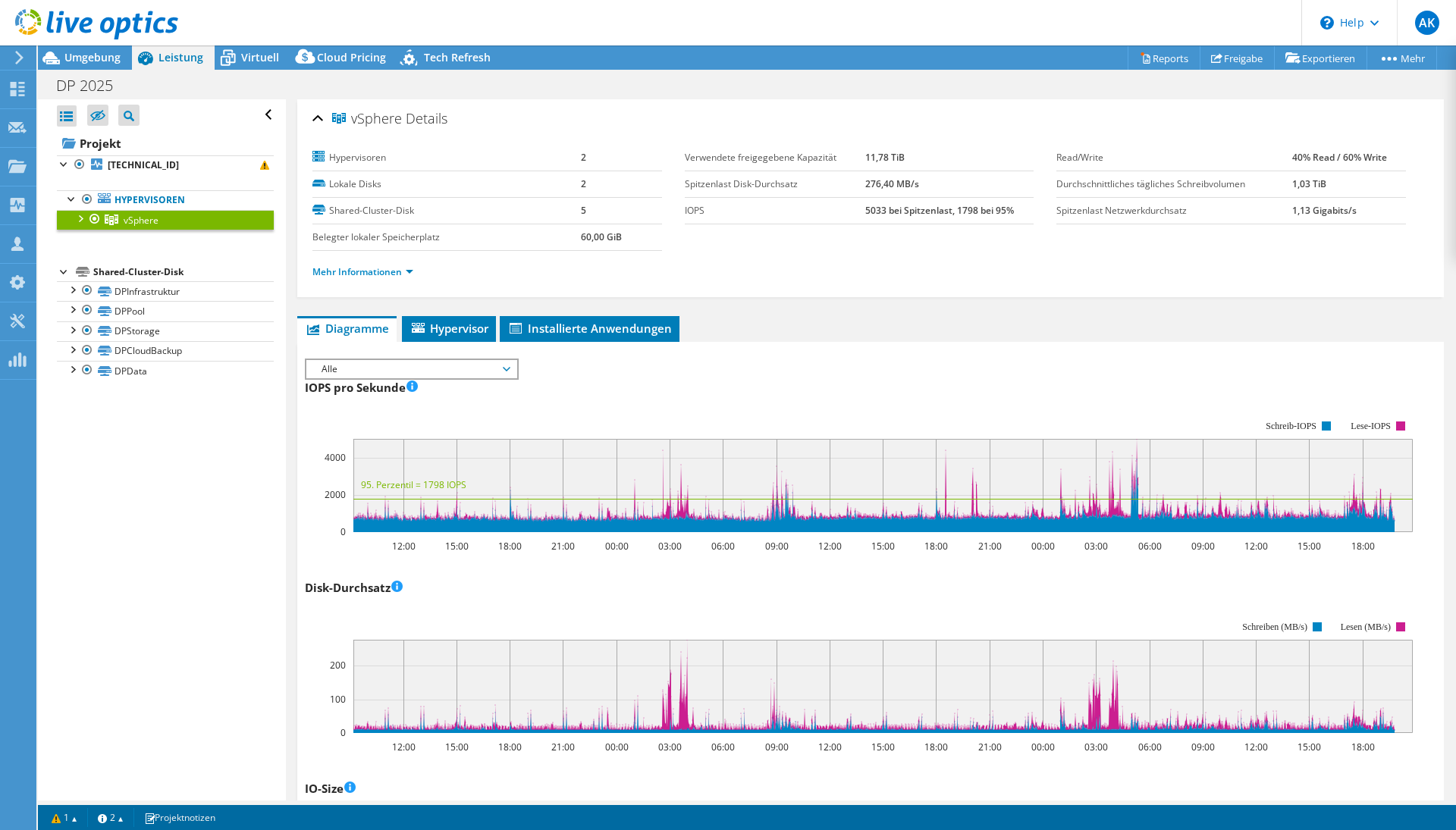
click at [458, 369] on span "Alle" at bounding box center [411, 368] width 195 height 18
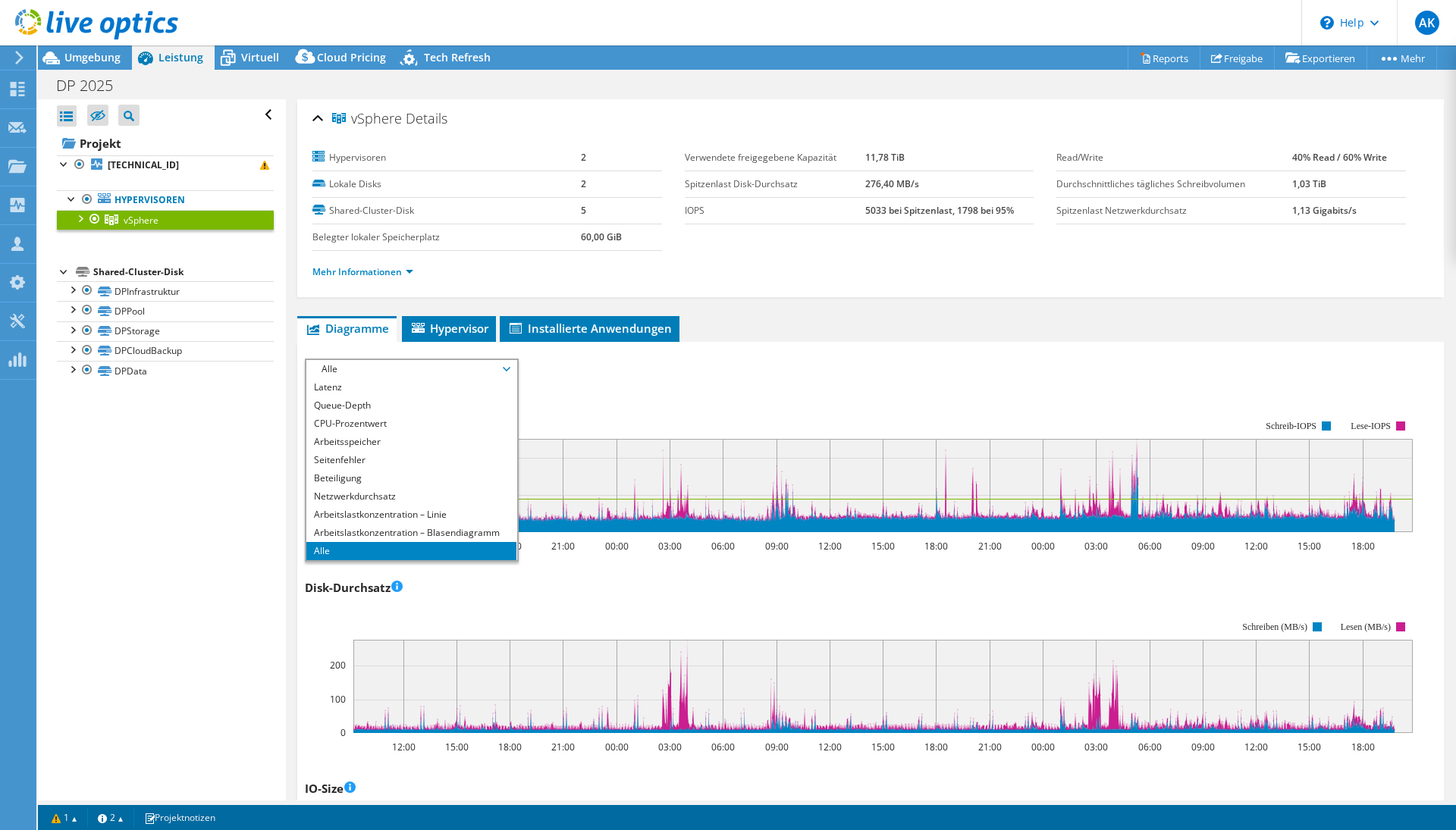
scroll to position [55, 0]
click at [384, 545] on li "Alle" at bounding box center [411, 550] width 210 height 18
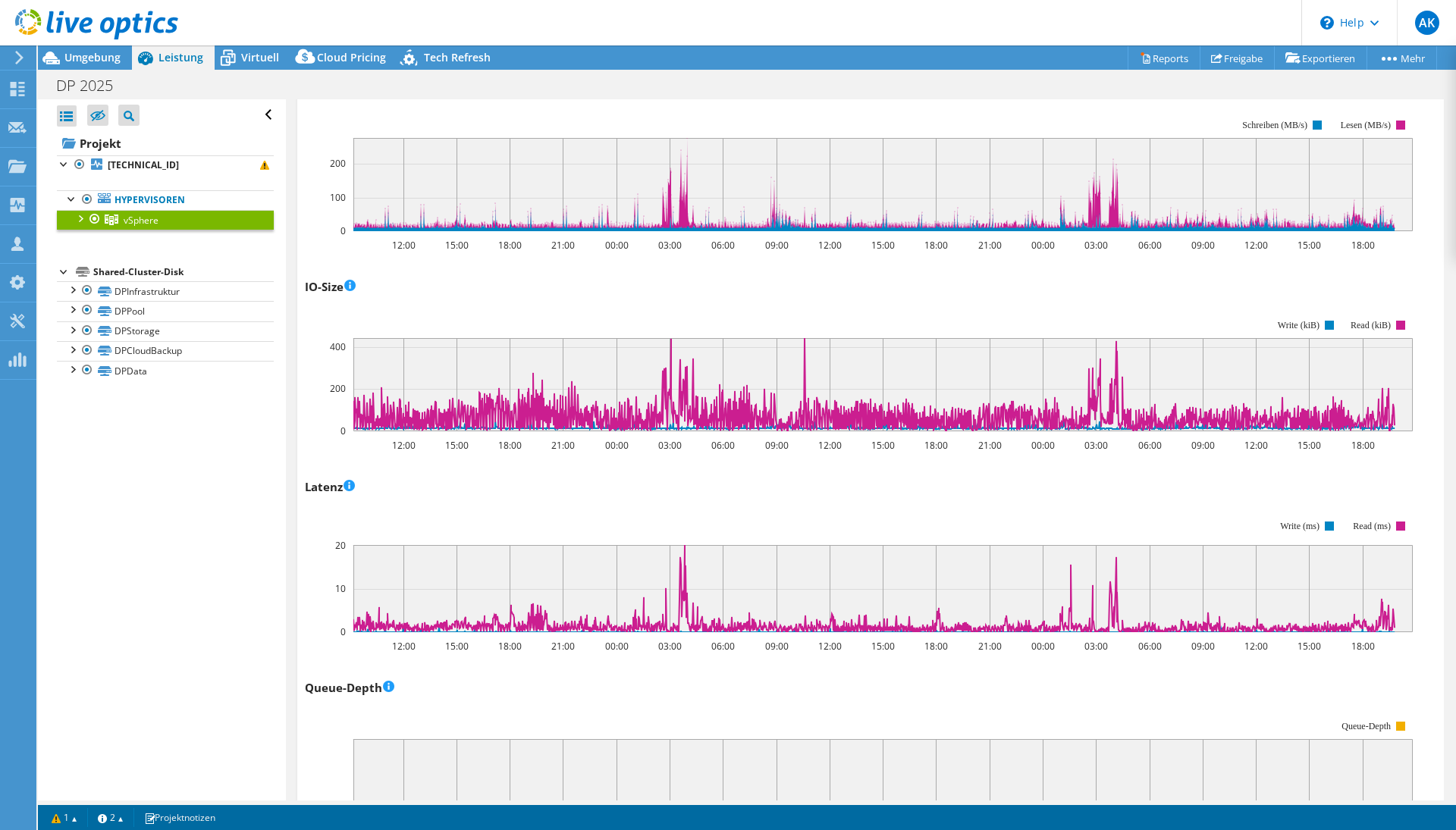
scroll to position [412, 0]
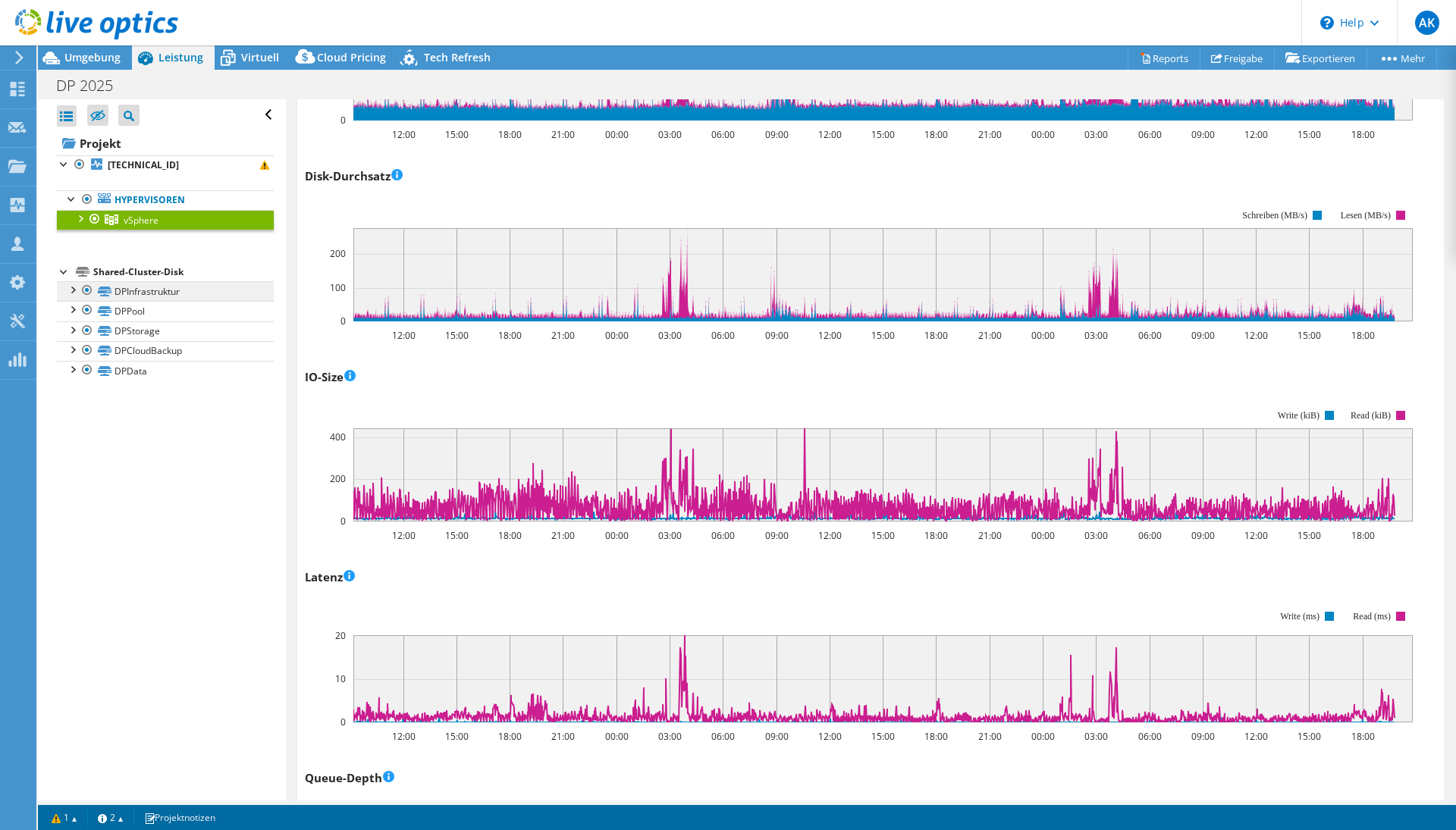
click at [165, 299] on link "DPInfrastruktur" at bounding box center [165, 291] width 217 height 20
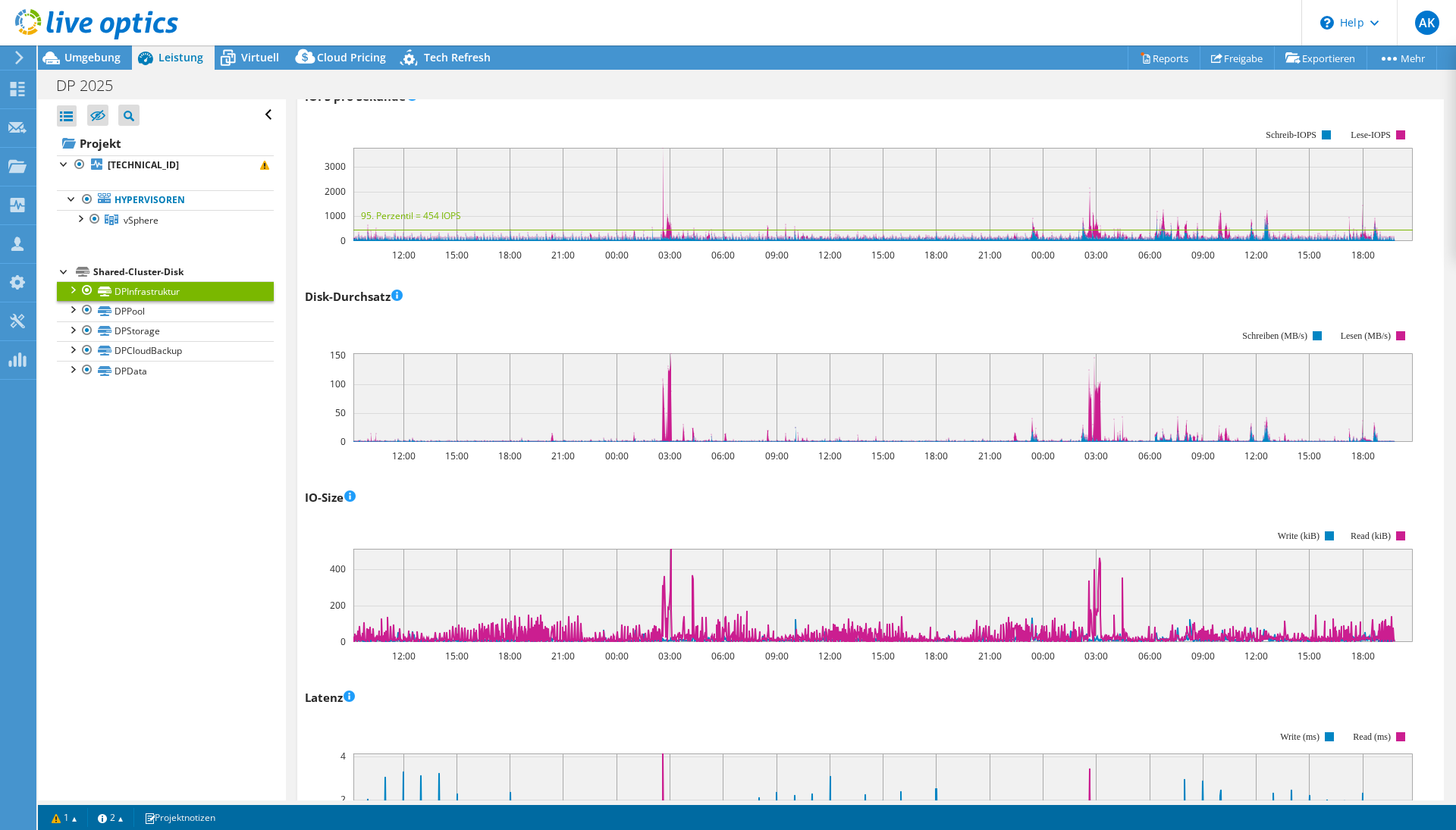
scroll to position [212, 0]
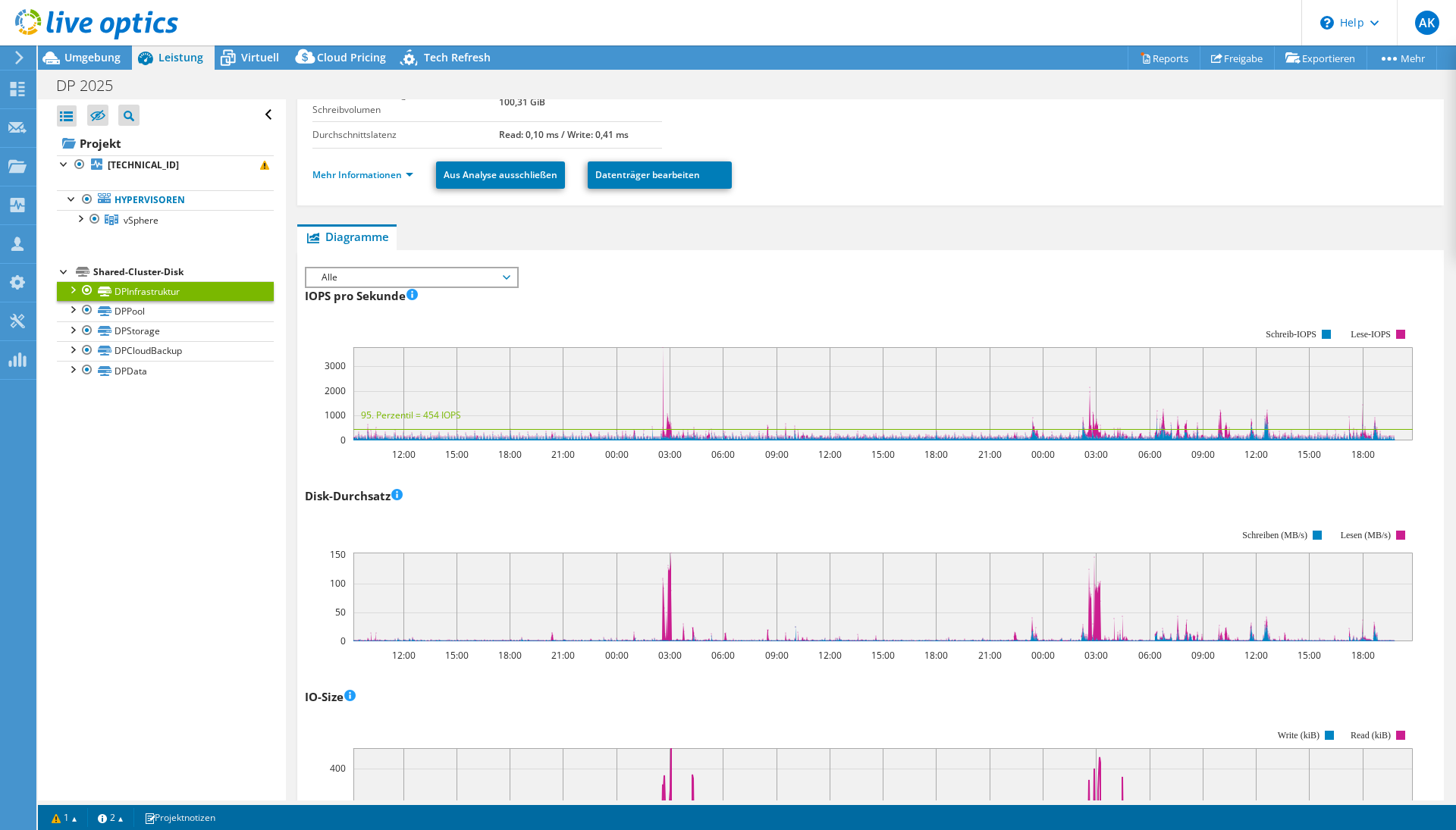
click at [153, 329] on link "DPStorage" at bounding box center [165, 331] width 217 height 20
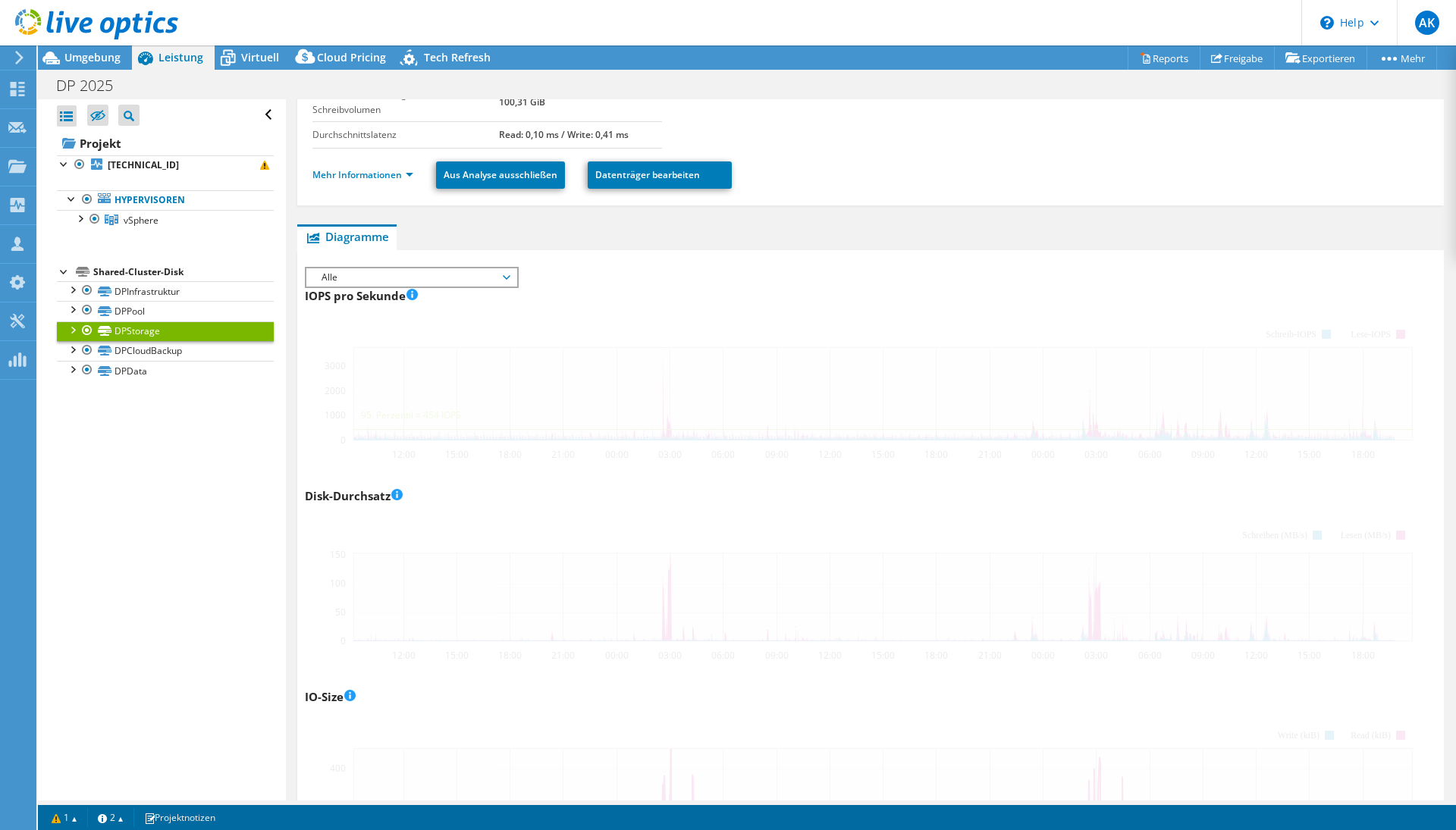
click at [153, 329] on link "DPStorage" at bounding box center [165, 331] width 217 height 20
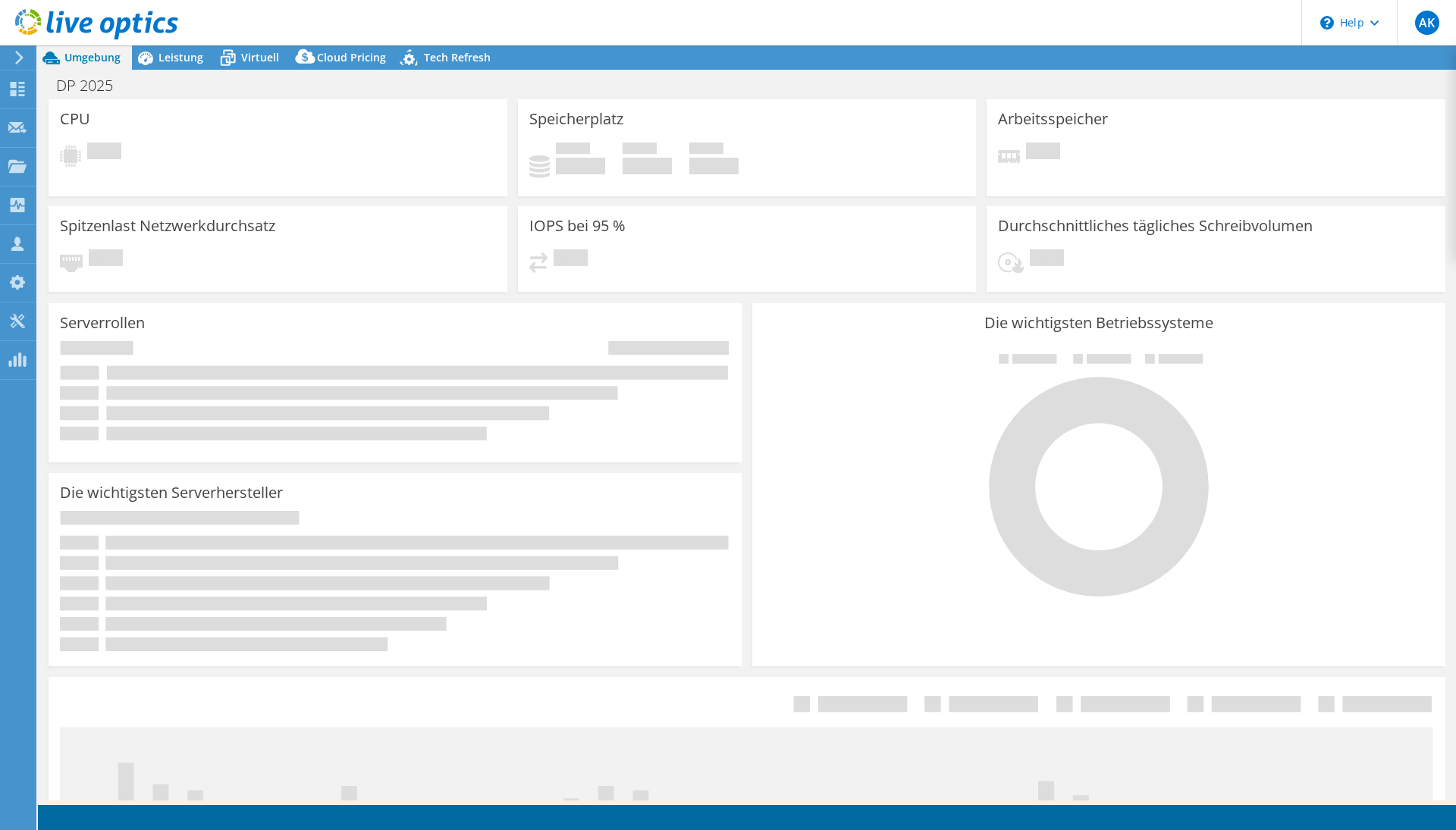
select select "USD"
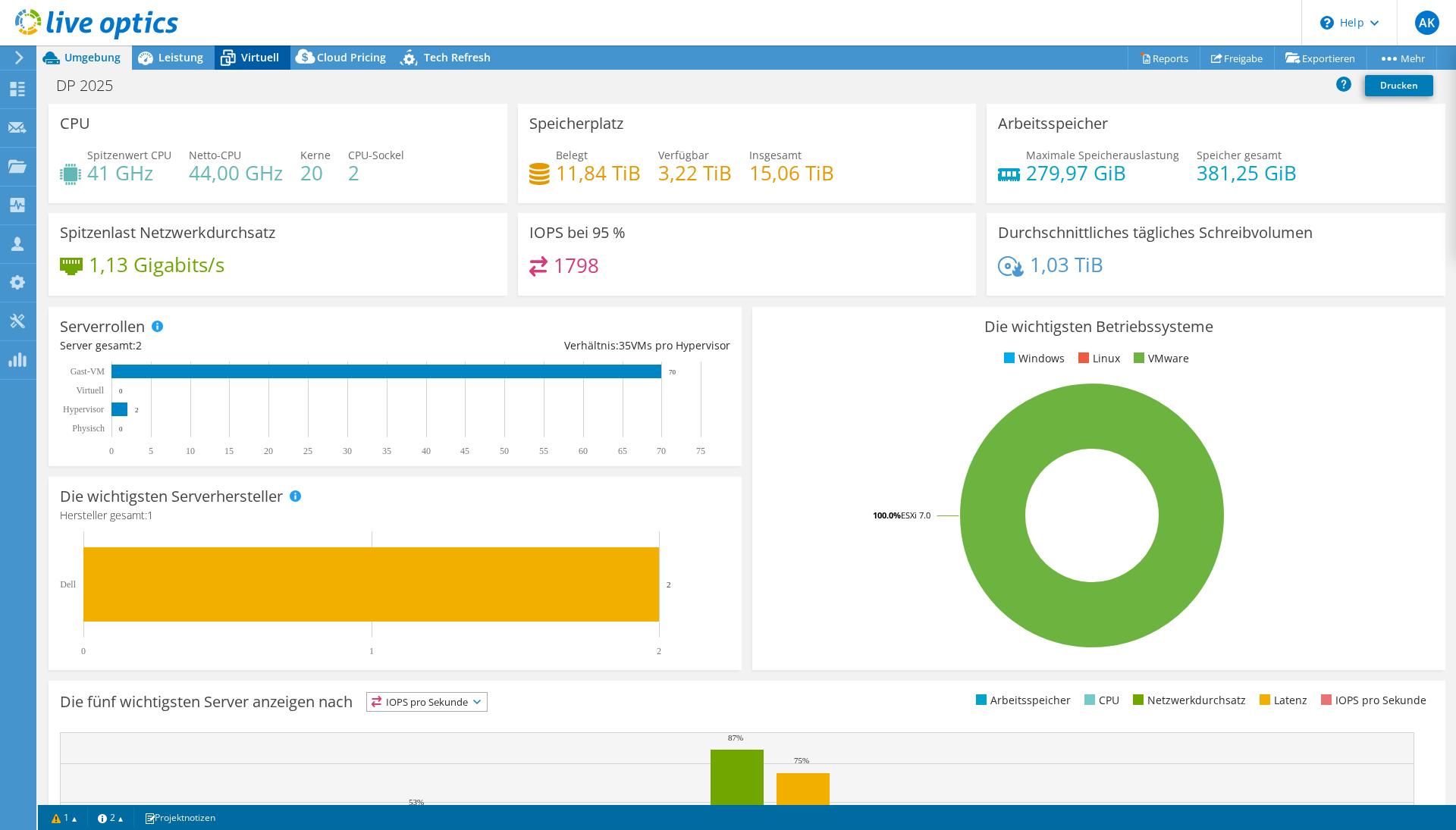
click at [239, 61] on icon at bounding box center [228, 57] width 26 height 26
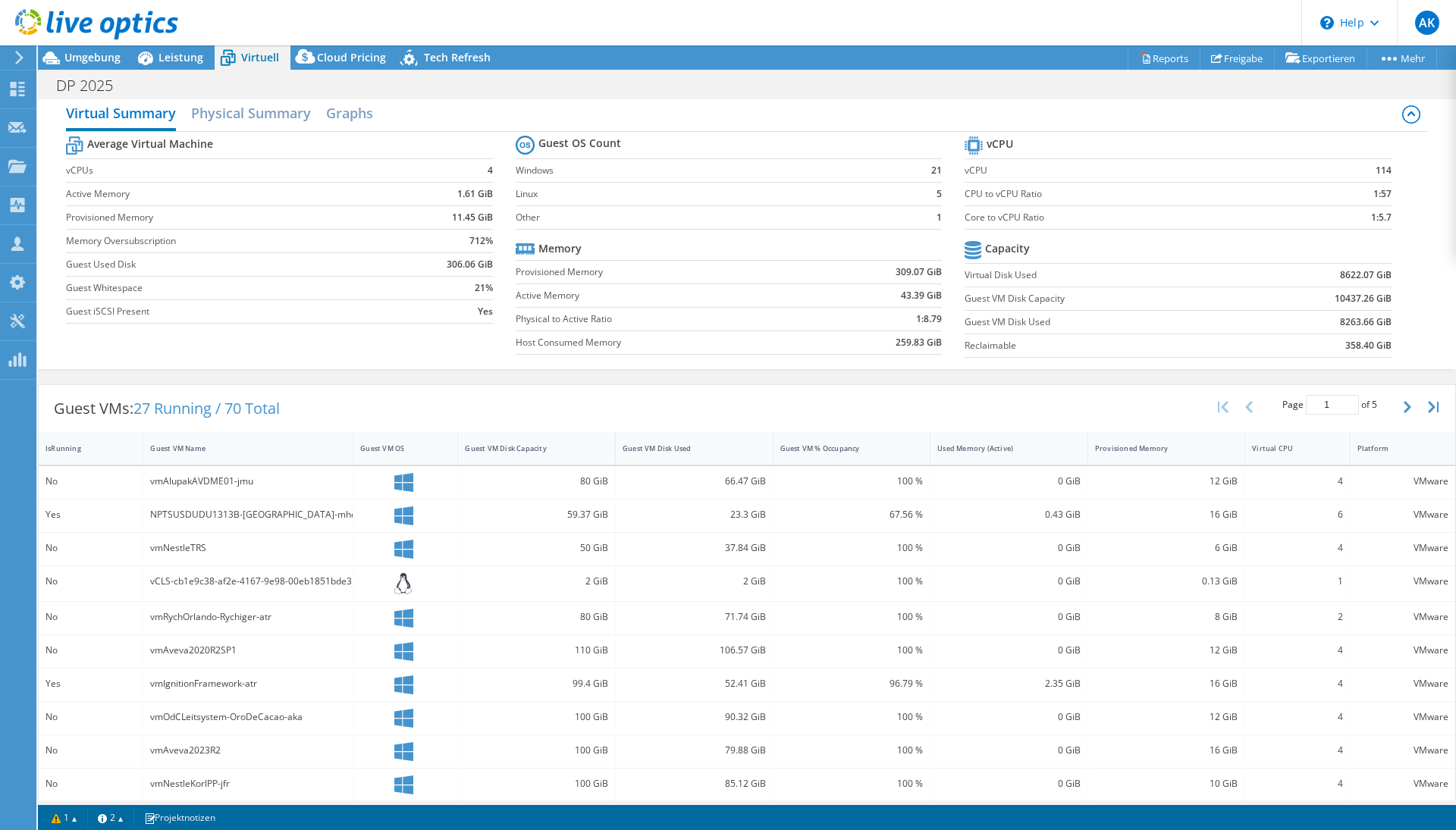
scroll to position [6, 0]
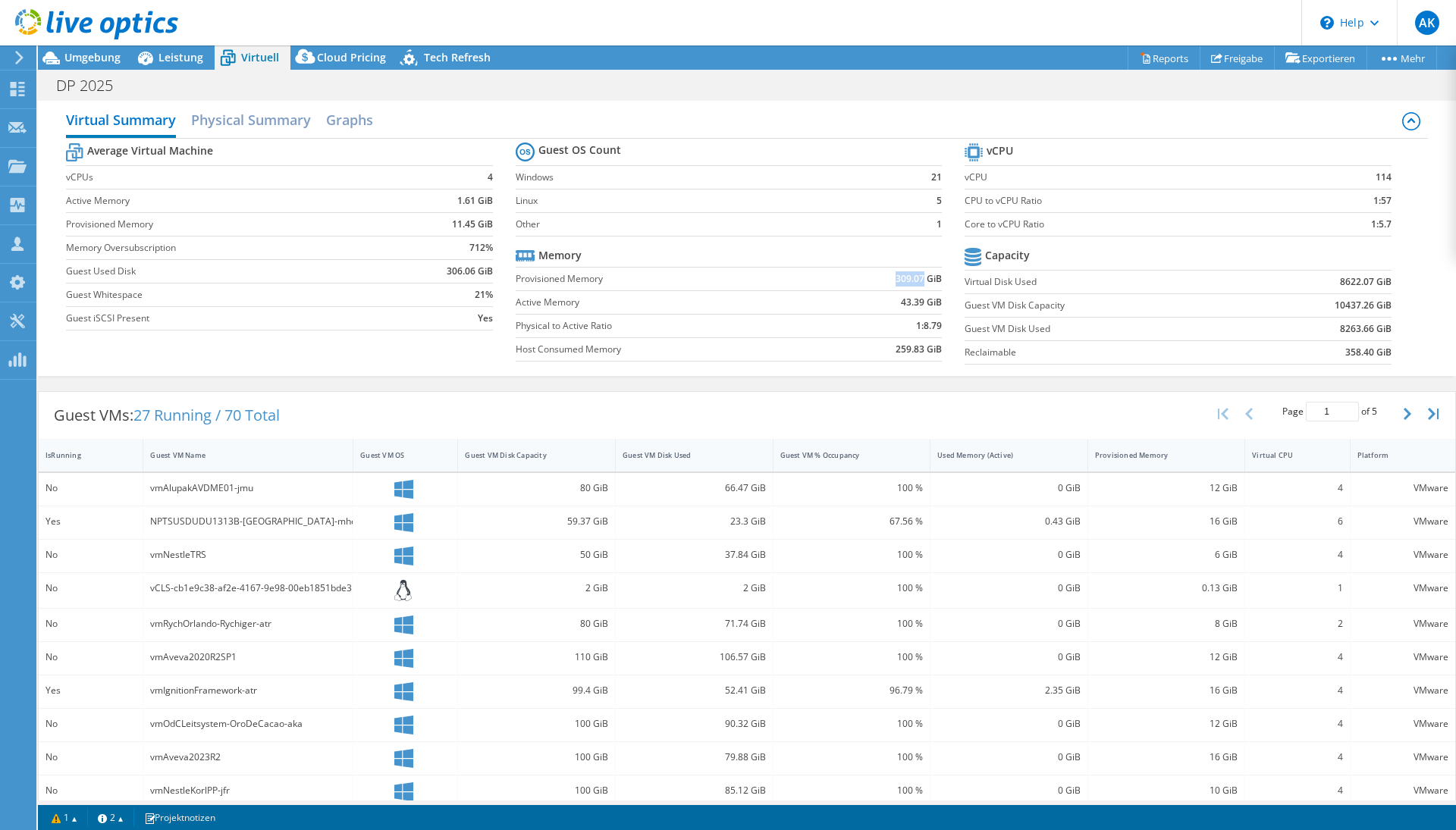
drag, startPoint x: 885, startPoint y: 279, endPoint x: 915, endPoint y: 276, distance: 30.1
click at [915, 276] on td "309.07 GiB" at bounding box center [880, 279] width 124 height 24
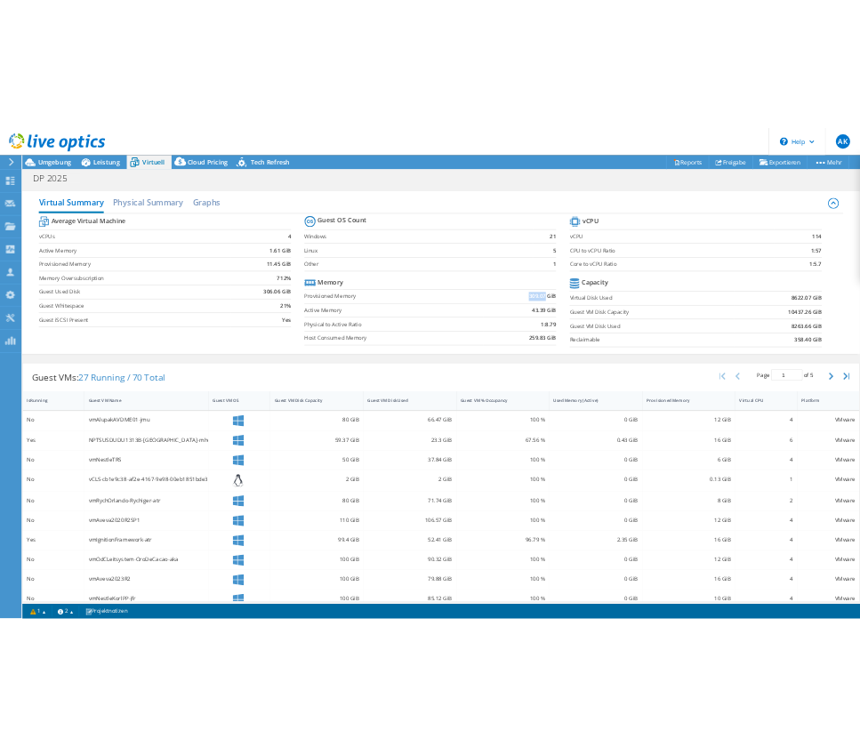
scroll to position [0, 0]
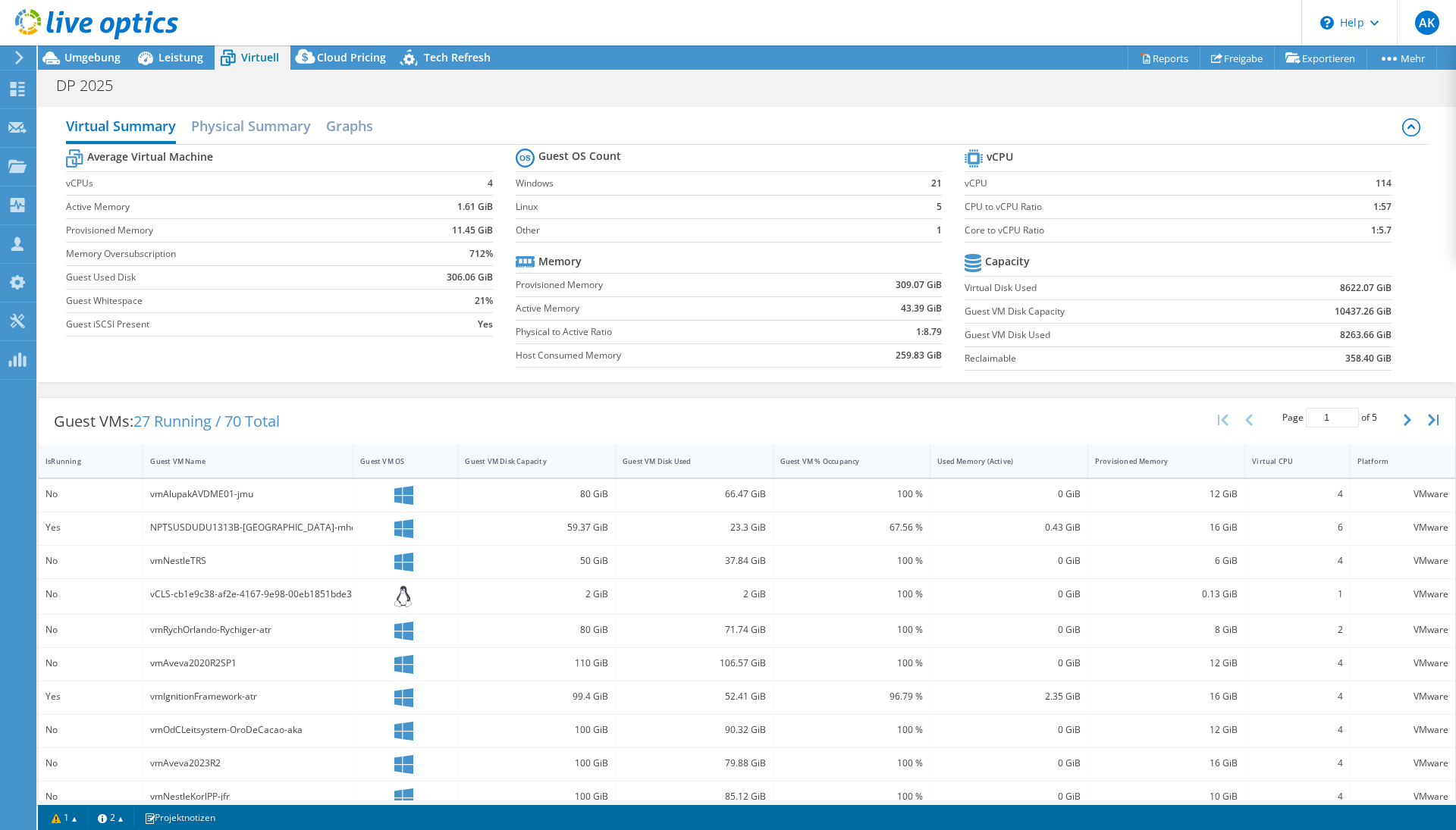
click at [479, 256] on b "712%" at bounding box center [482, 254] width 24 height 15
drag, startPoint x: 109, startPoint y: 152, endPoint x: 222, endPoint y: 154, distance: 113.0
click at [222, 154] on tbody "Average Virtual Machine vCPUs 4 Active Memory 1.61 GiB Provisioned Memory 11.45…" at bounding box center [279, 241] width 426 height 191
click at [365, 128] on h2 "Graphs" at bounding box center [349, 127] width 47 height 33
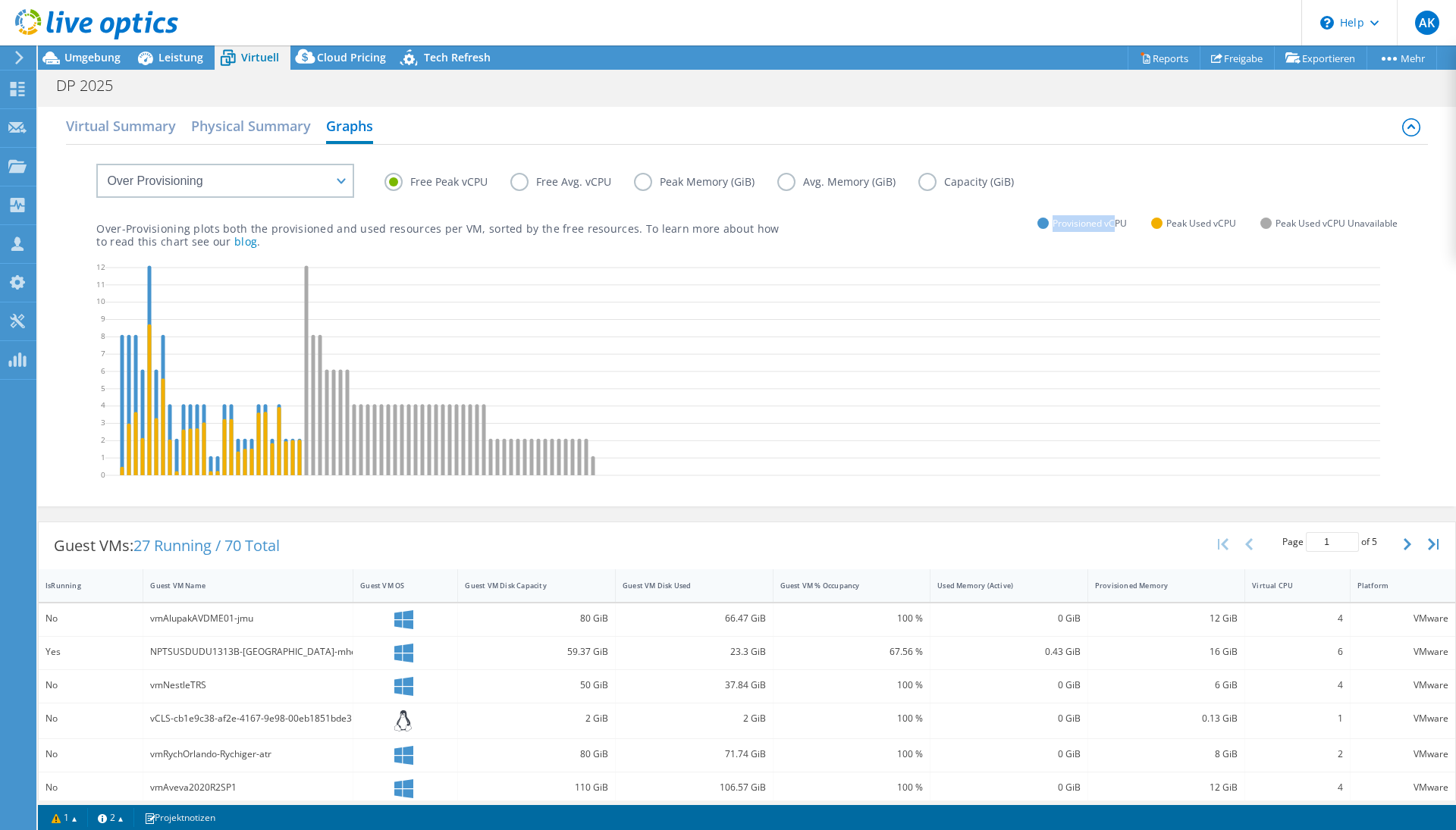
drag, startPoint x: 1044, startPoint y: 226, endPoint x: 1105, endPoint y: 217, distance: 61.7
click at [1105, 217] on span "Provisioned vCPU" at bounding box center [1089, 223] width 74 height 17
click at [1275, 222] on span "Peak Used vCPU Unavailable" at bounding box center [1336, 223] width 122 height 17
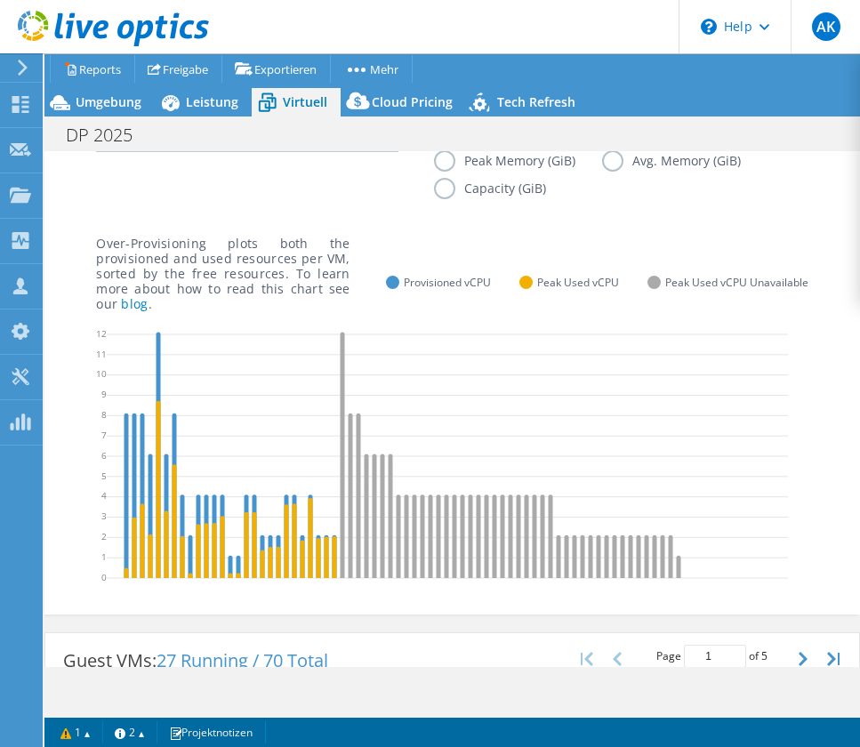
scroll to position [79, 0]
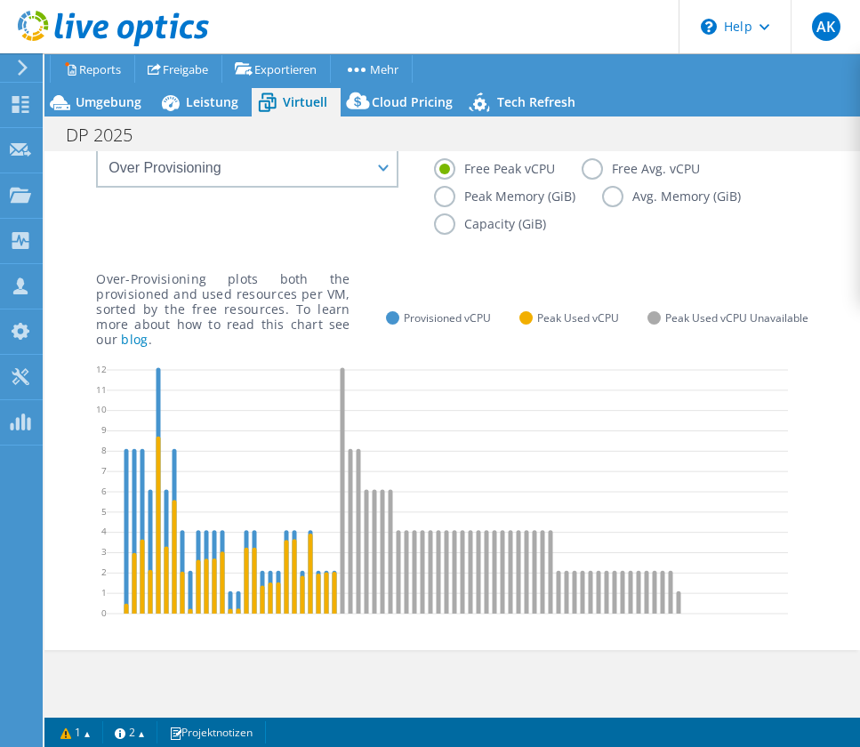
click at [599, 170] on label "Free Avg. vCPU" at bounding box center [654, 168] width 145 height 21
click at [0, 0] on input "Free Avg. vCPU" at bounding box center [0, 0] width 0 height 0
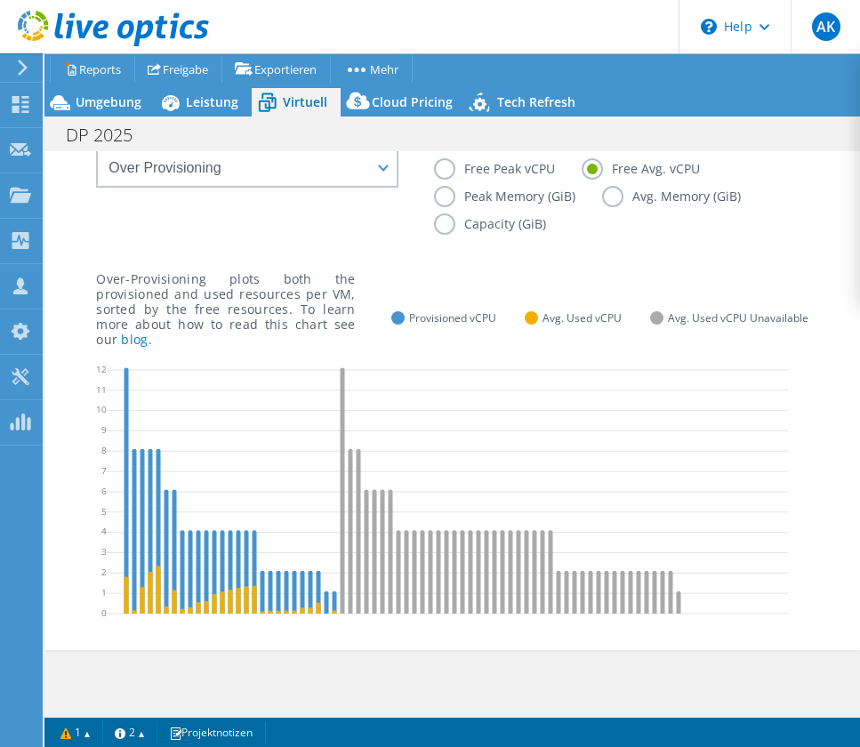
click at [512, 164] on label "Free Peak vCPU" at bounding box center [508, 168] width 148 height 21
click at [0, 0] on input "Free Peak vCPU" at bounding box center [0, 0] width 0 height 0
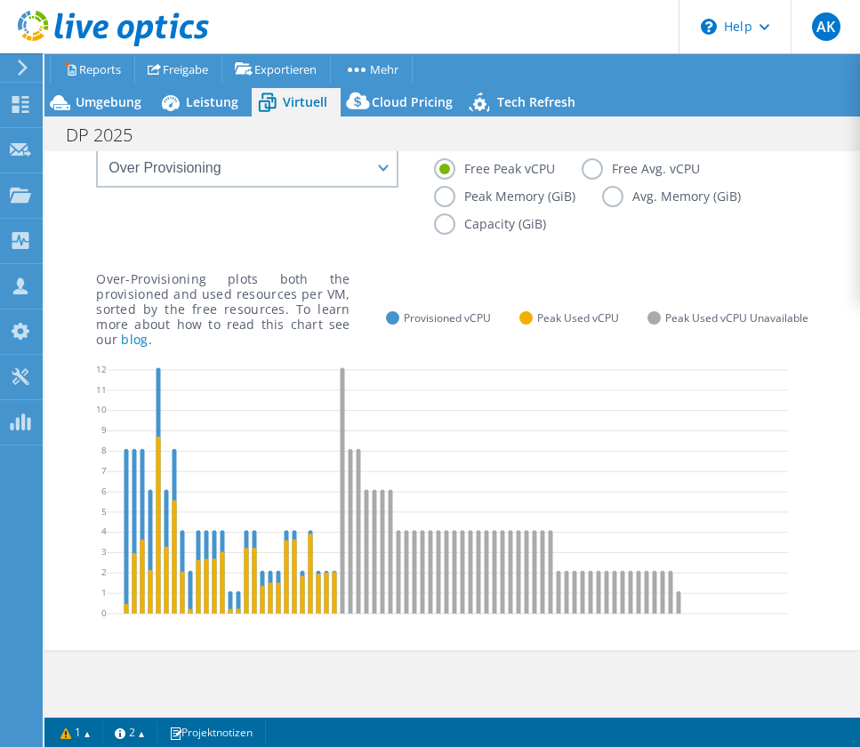
click at [446, 195] on label "Peak Memory (GiB)" at bounding box center [518, 196] width 168 height 21
click at [0, 0] on input "Peak Memory (GiB)" at bounding box center [0, 0] width 0 height 0
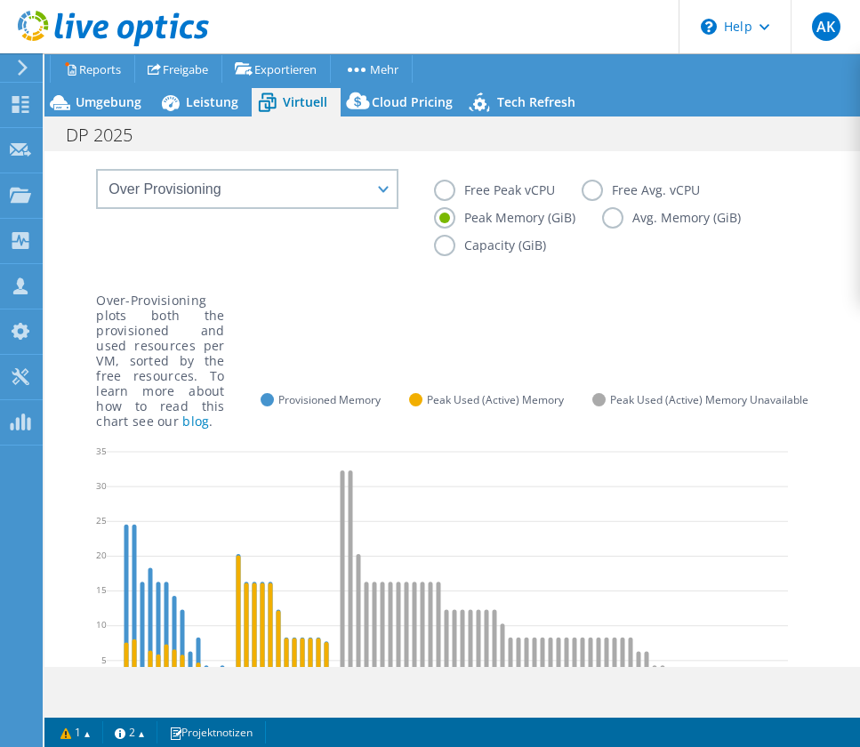
scroll to position [61, 0]
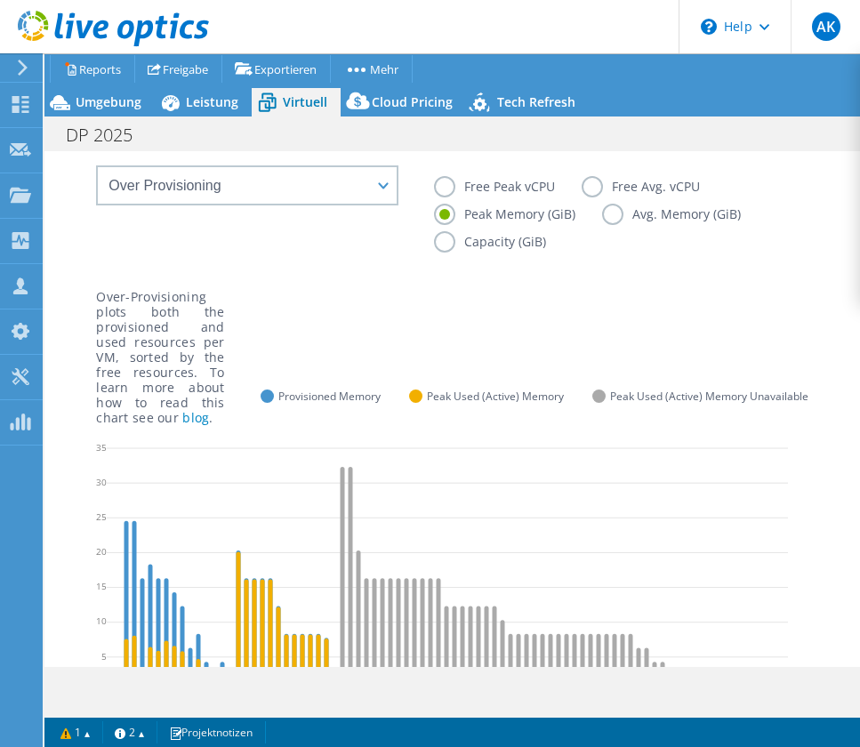
click at [650, 216] on label "Avg. Memory (GiB)" at bounding box center [684, 214] width 165 height 21
click at [0, 0] on input "Avg. Memory (GiB)" at bounding box center [0, 0] width 0 height 0
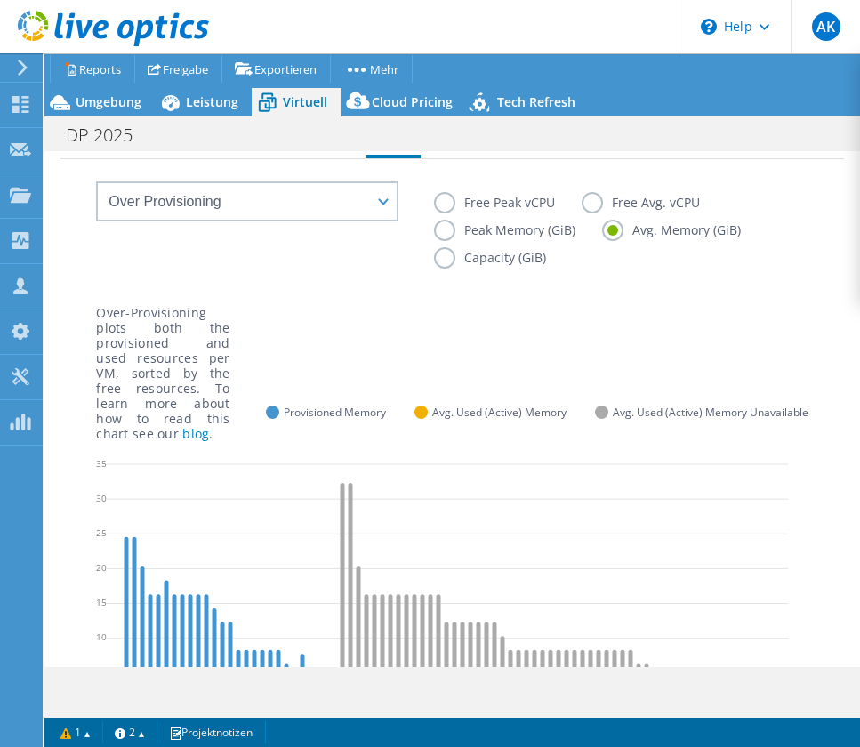
scroll to position [29, 0]
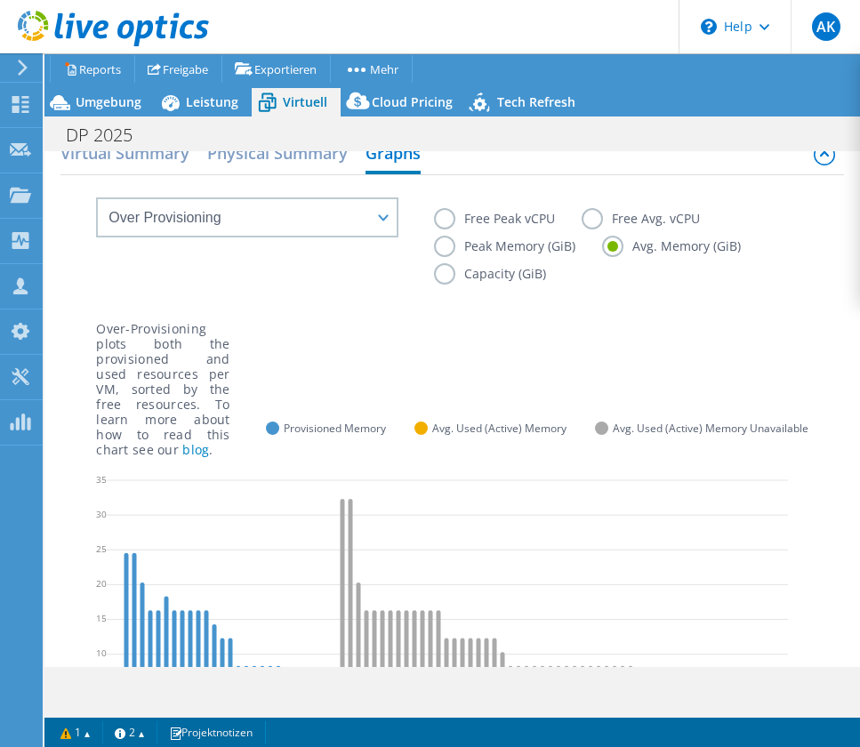
click at [535, 251] on label "Peak Memory (GiB)" at bounding box center [518, 246] width 168 height 21
click at [0, 0] on input "Peak Memory (GiB)" at bounding box center [0, 0] width 0 height 0
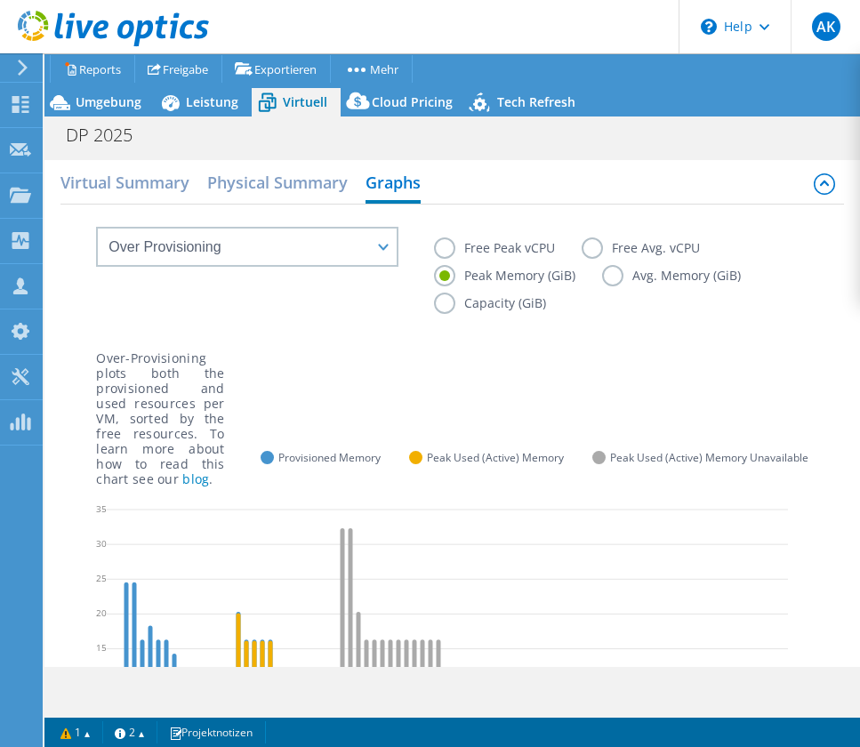
scroll to position [0, 0]
click at [450, 301] on label "Capacity (GiB)" at bounding box center [503, 303] width 139 height 21
click at [0, 0] on input "Capacity (GiB)" at bounding box center [0, 0] width 0 height 0
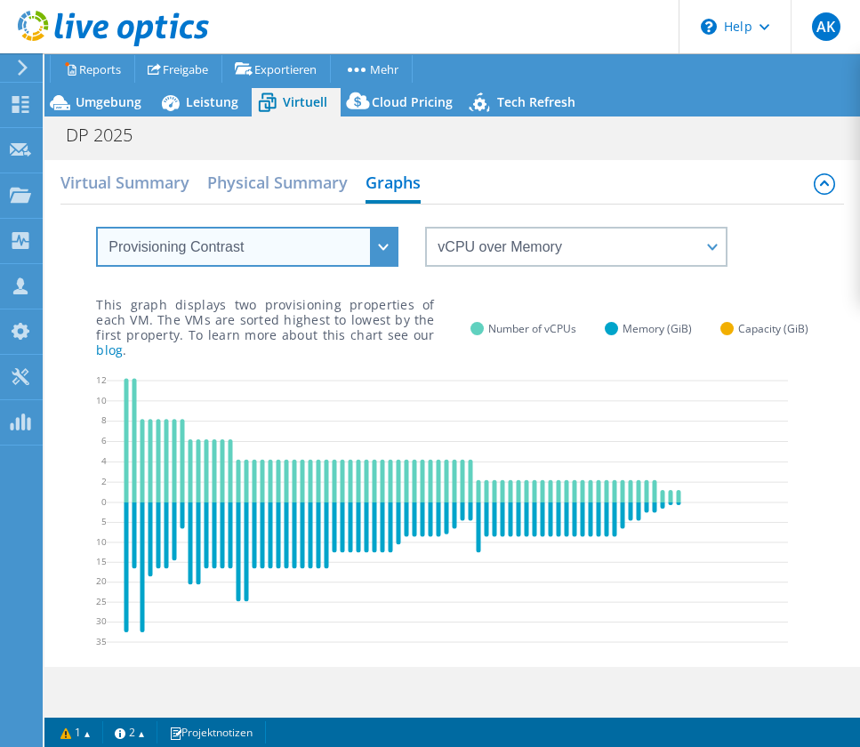
select select "VM Resource Distribution"
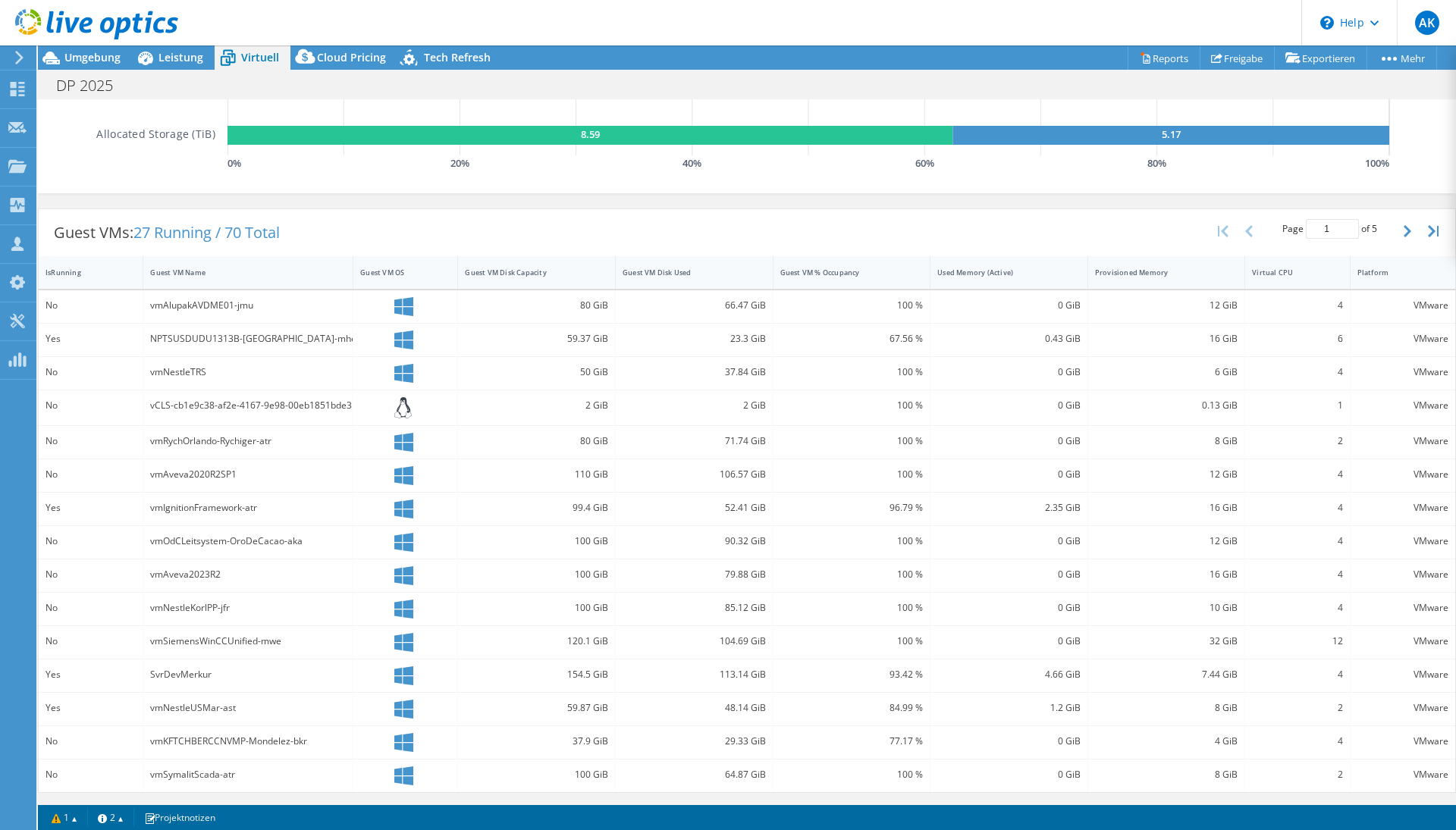
scroll to position [306, 0]
